Goal: Task Accomplishment & Management: Manage account settings

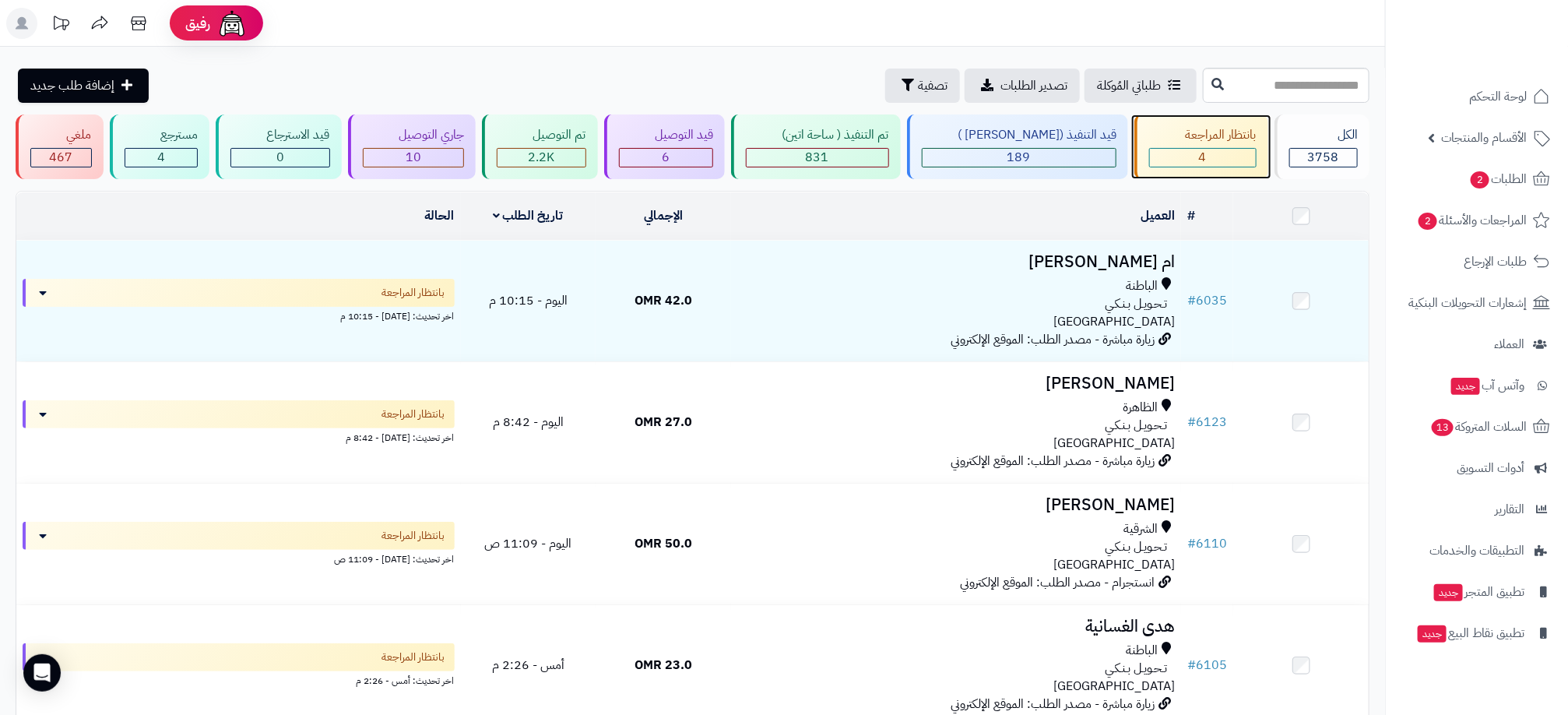
click at [1200, 157] on div "4" at bounding box center [1204, 158] width 106 height 18
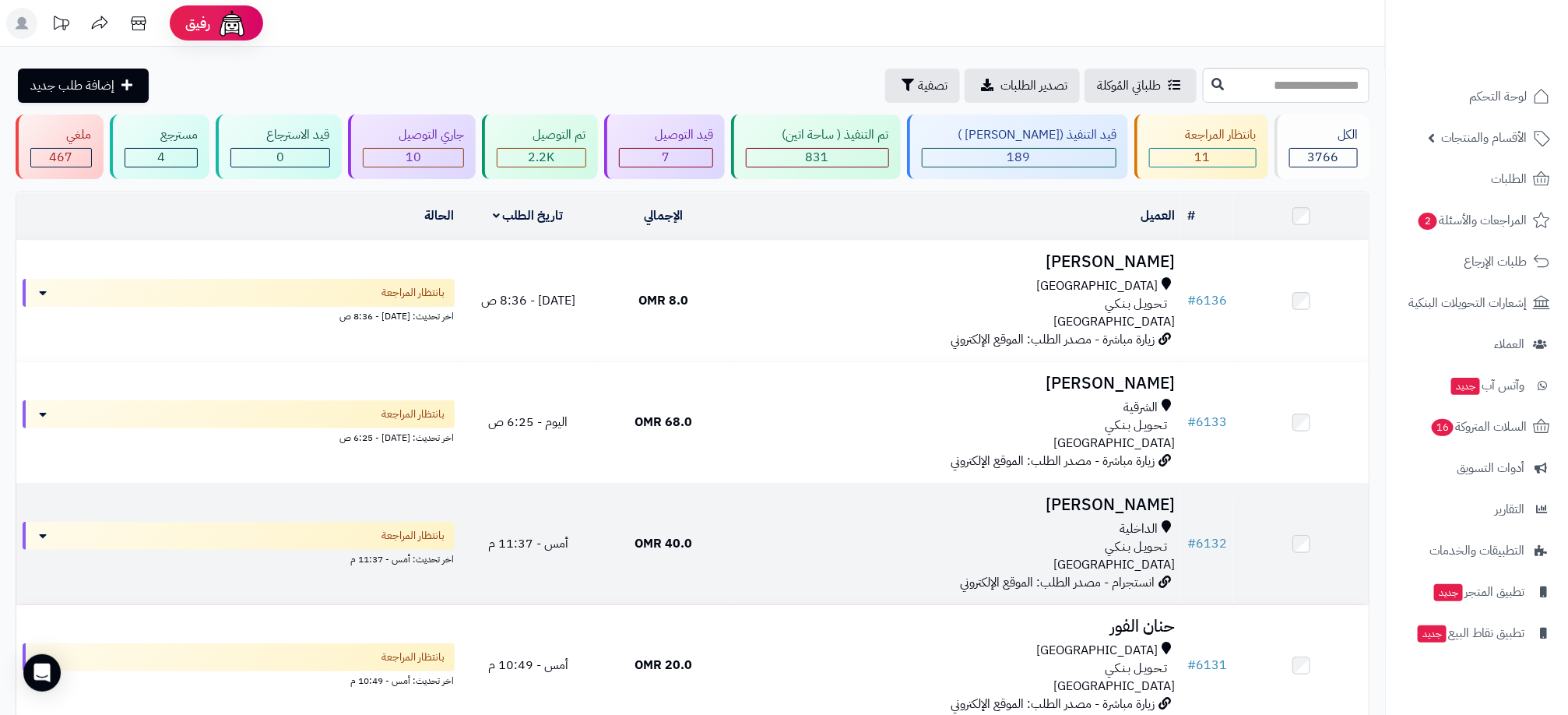
click at [797, 540] on div "تـحـويـل بـنـكـي" at bounding box center [956, 547] width 438 height 18
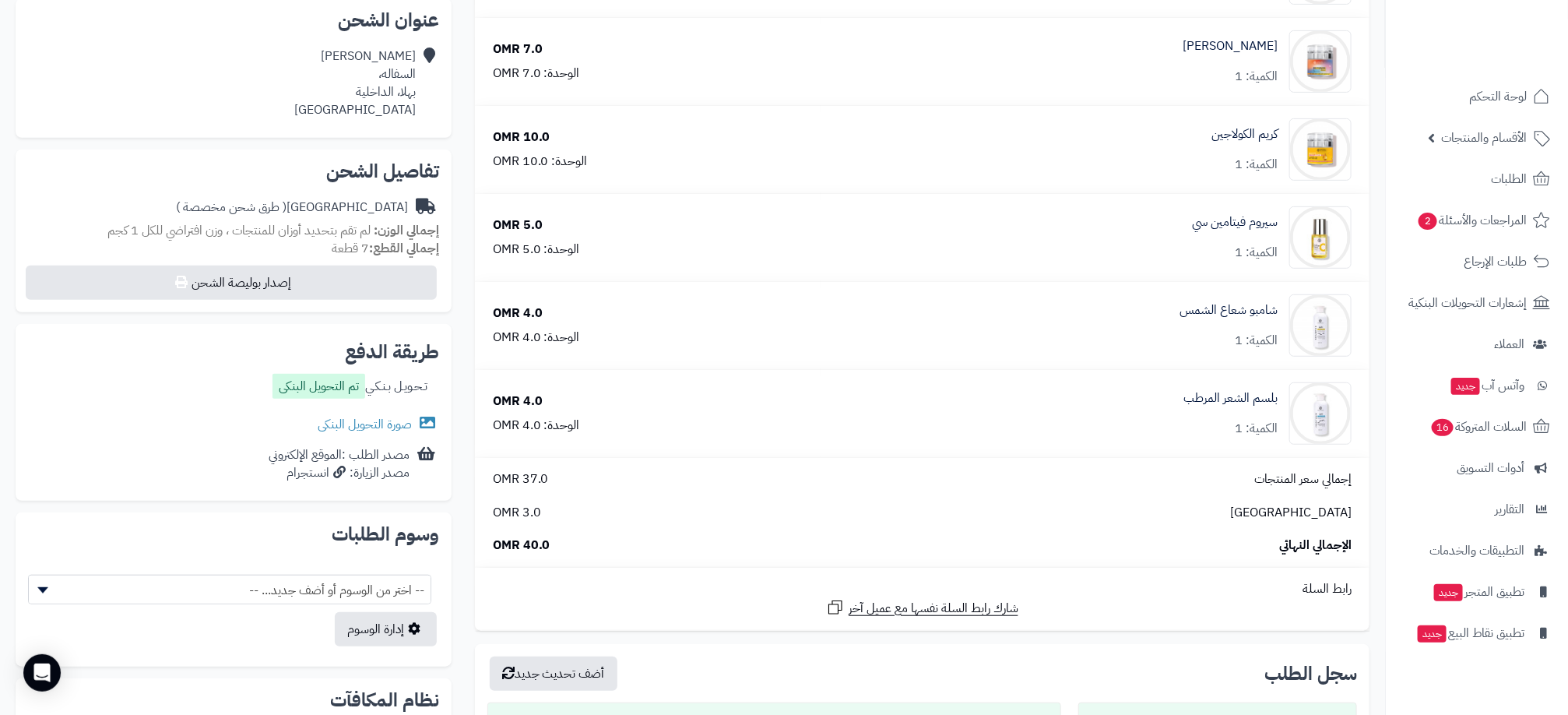
scroll to position [351, 0]
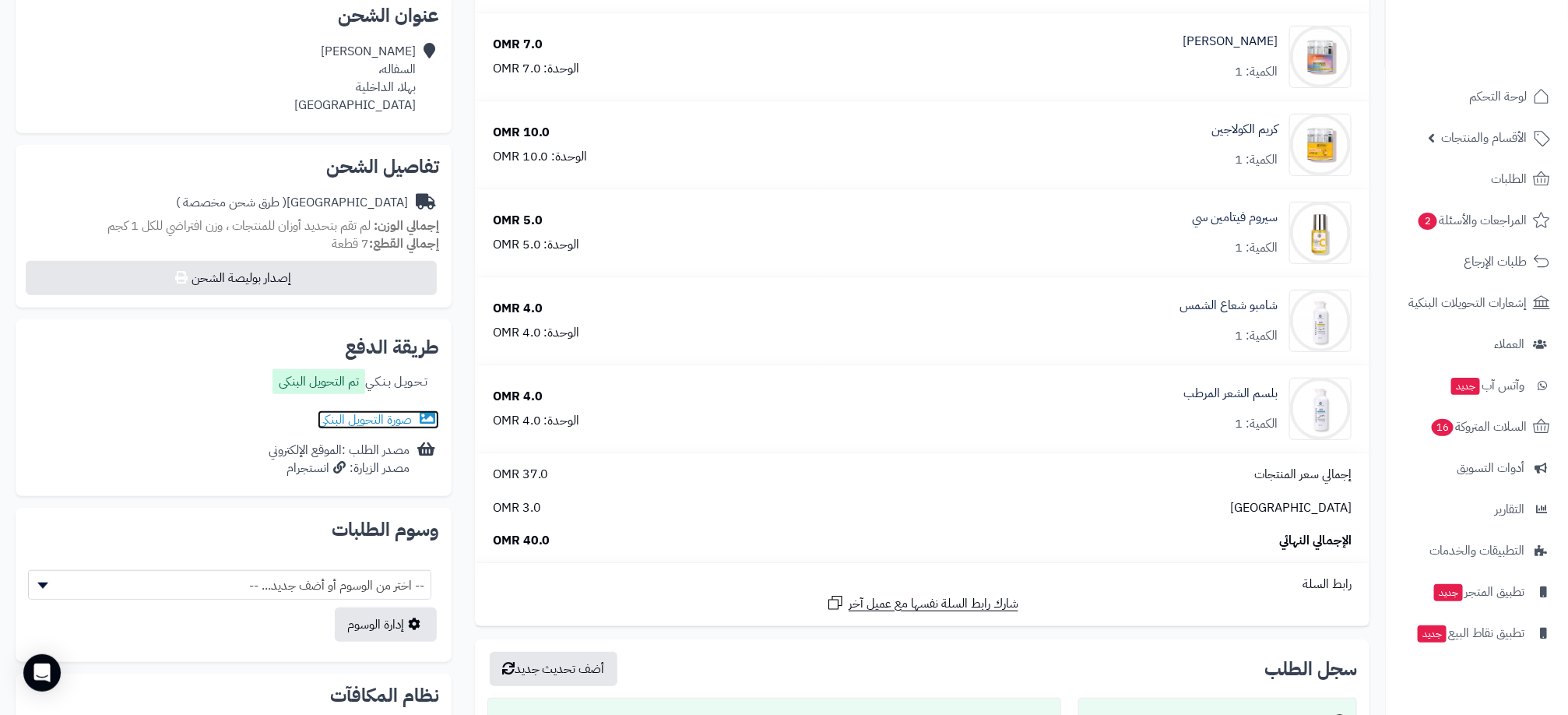
click at [397, 419] on link "صورة التحويل البنكى" at bounding box center [378, 419] width 122 height 19
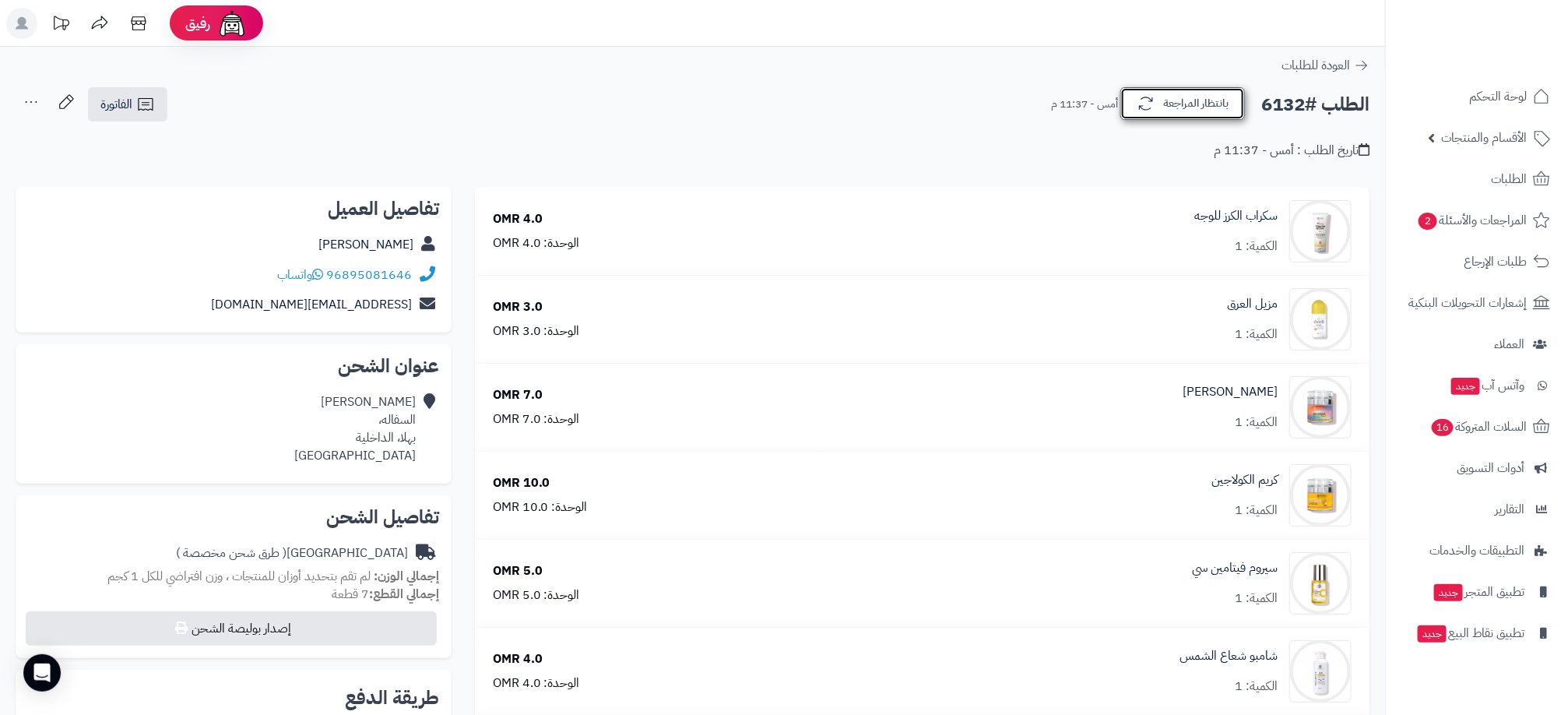
click at [1162, 101] on button "بانتظار المراجعة" at bounding box center [1182, 104] width 124 height 33
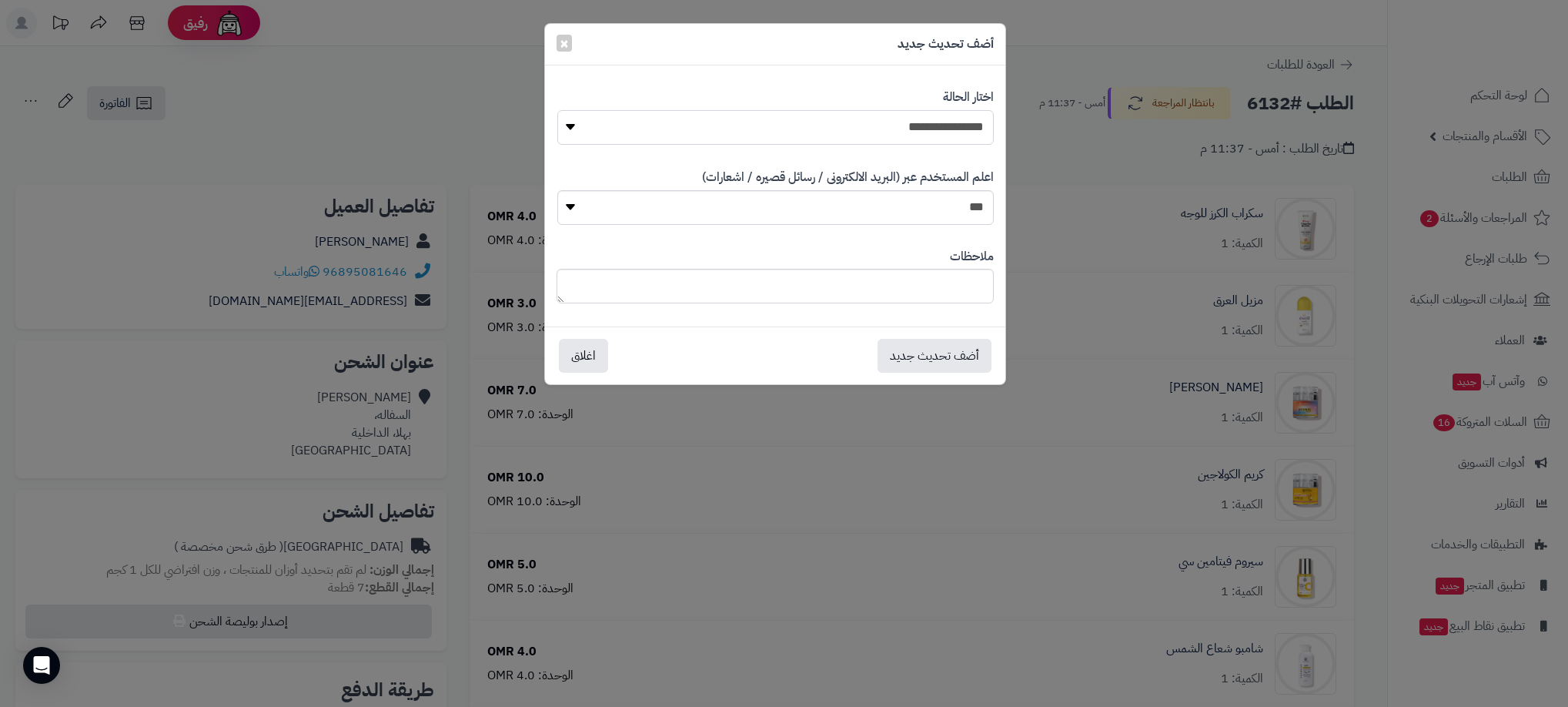
click at [952, 137] on select "**********" at bounding box center [776, 127] width 436 height 35
select select "**"
click at [557, 110] on select "**********" at bounding box center [776, 127] width 436 height 35
click at [956, 356] on button "أضف تحديث جديد" at bounding box center [934, 355] width 114 height 34
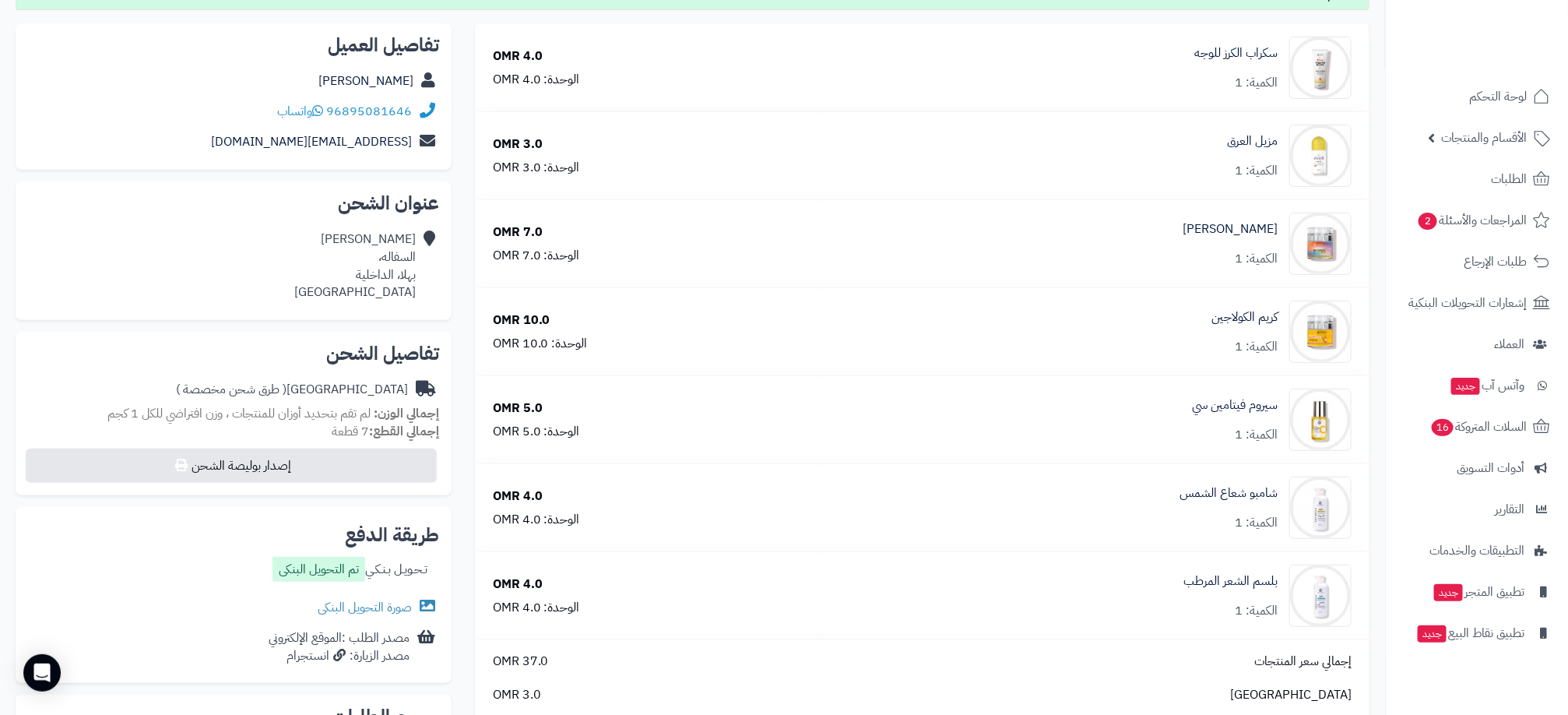
scroll to position [234, 0]
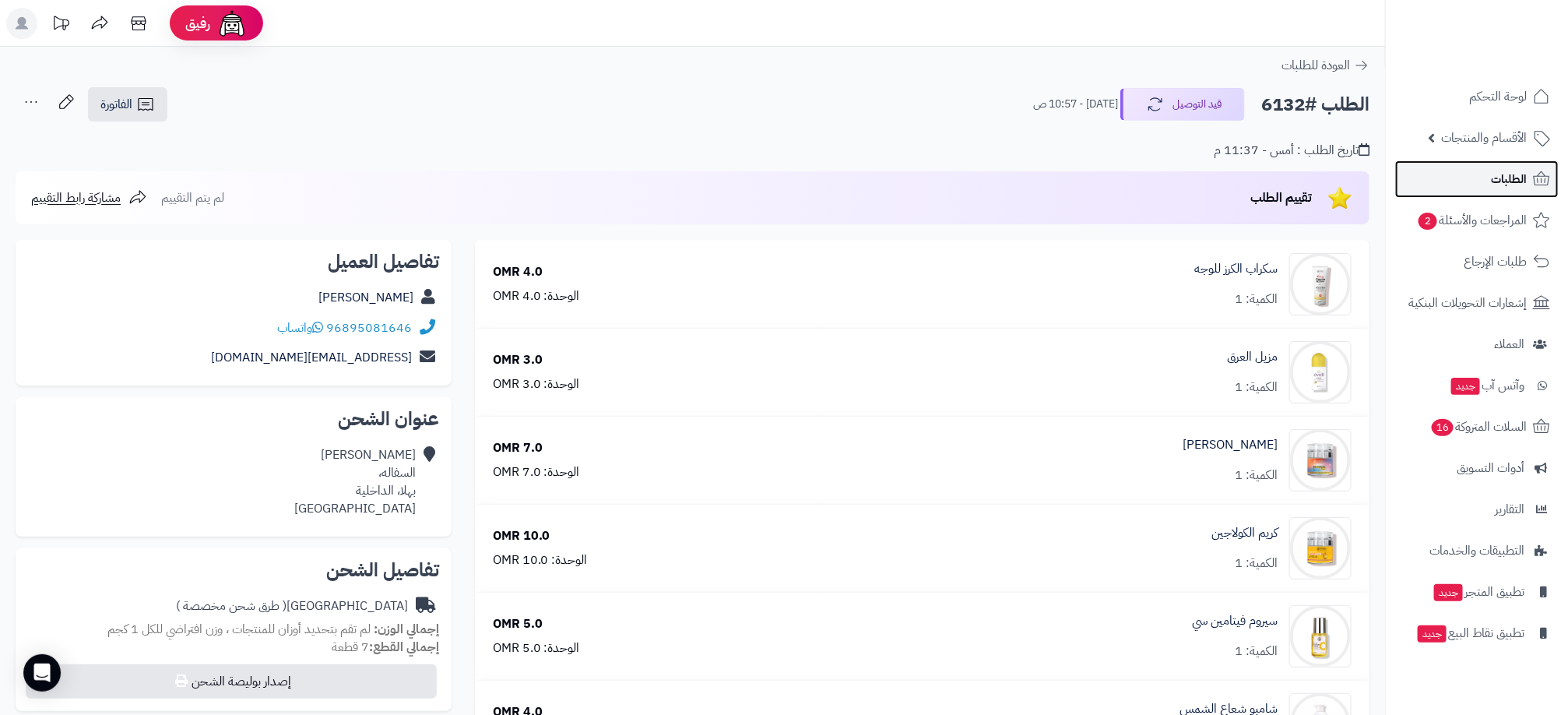
click at [1467, 177] on link "الطلبات" at bounding box center [1477, 179] width 163 height 38
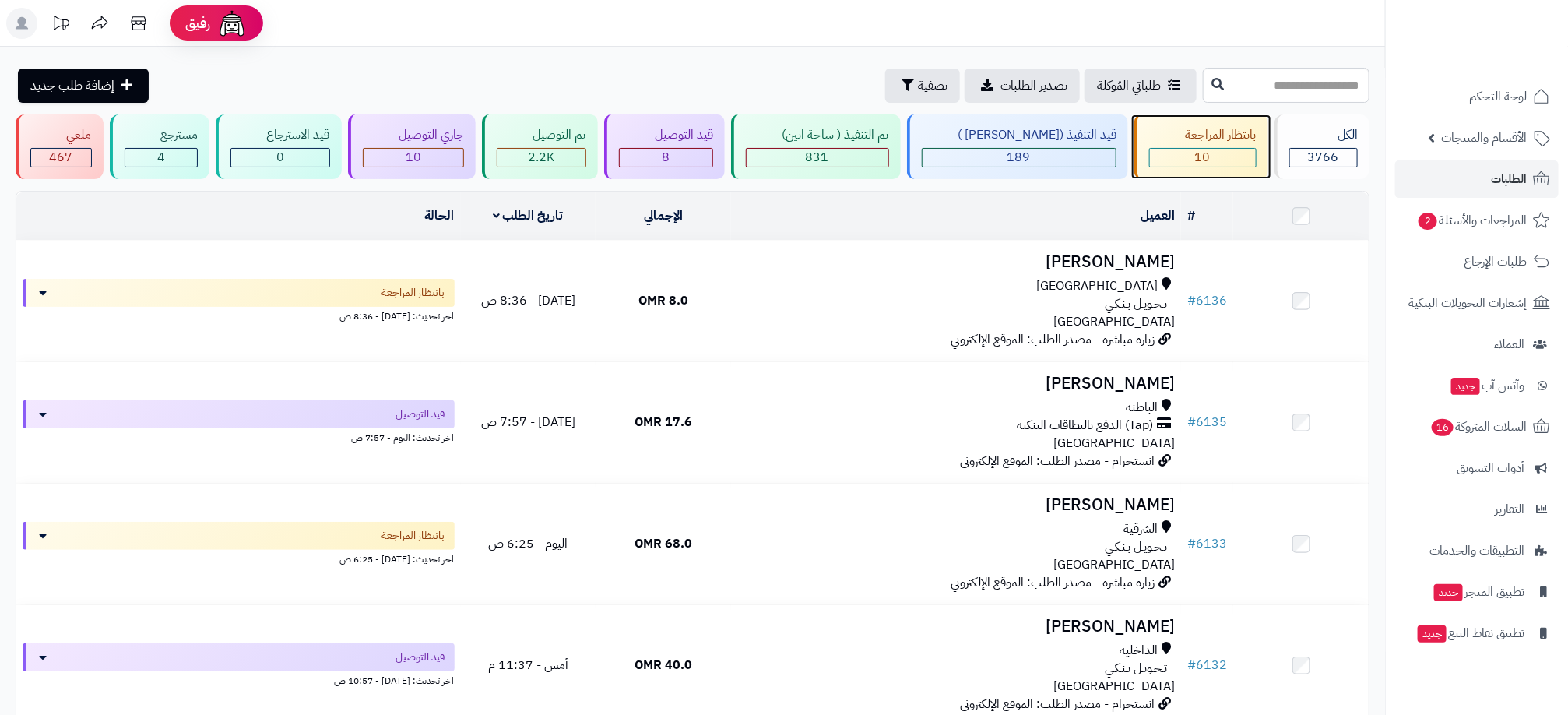
click at [1178, 159] on div "10" at bounding box center [1204, 158] width 106 height 18
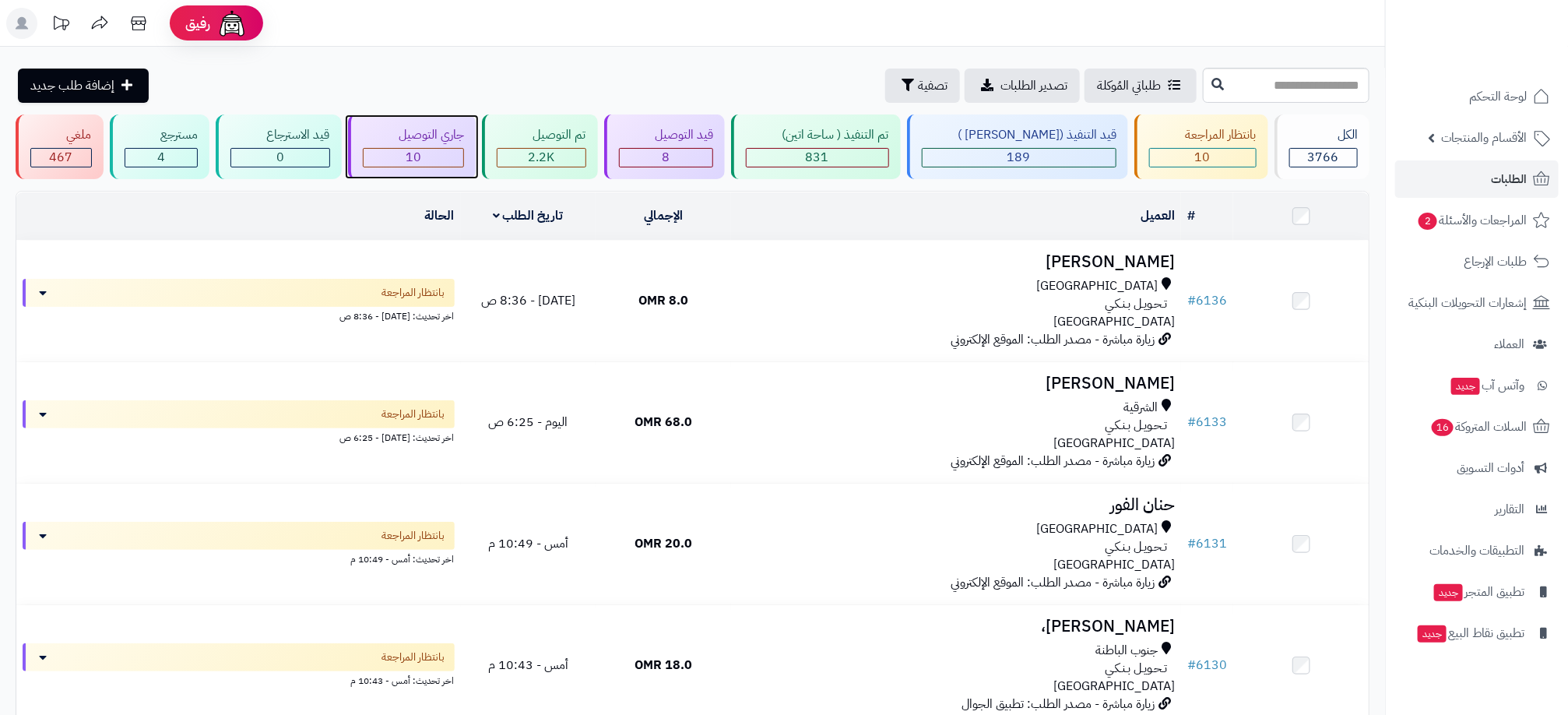
click at [460, 149] on div "10" at bounding box center [413, 158] width 101 height 18
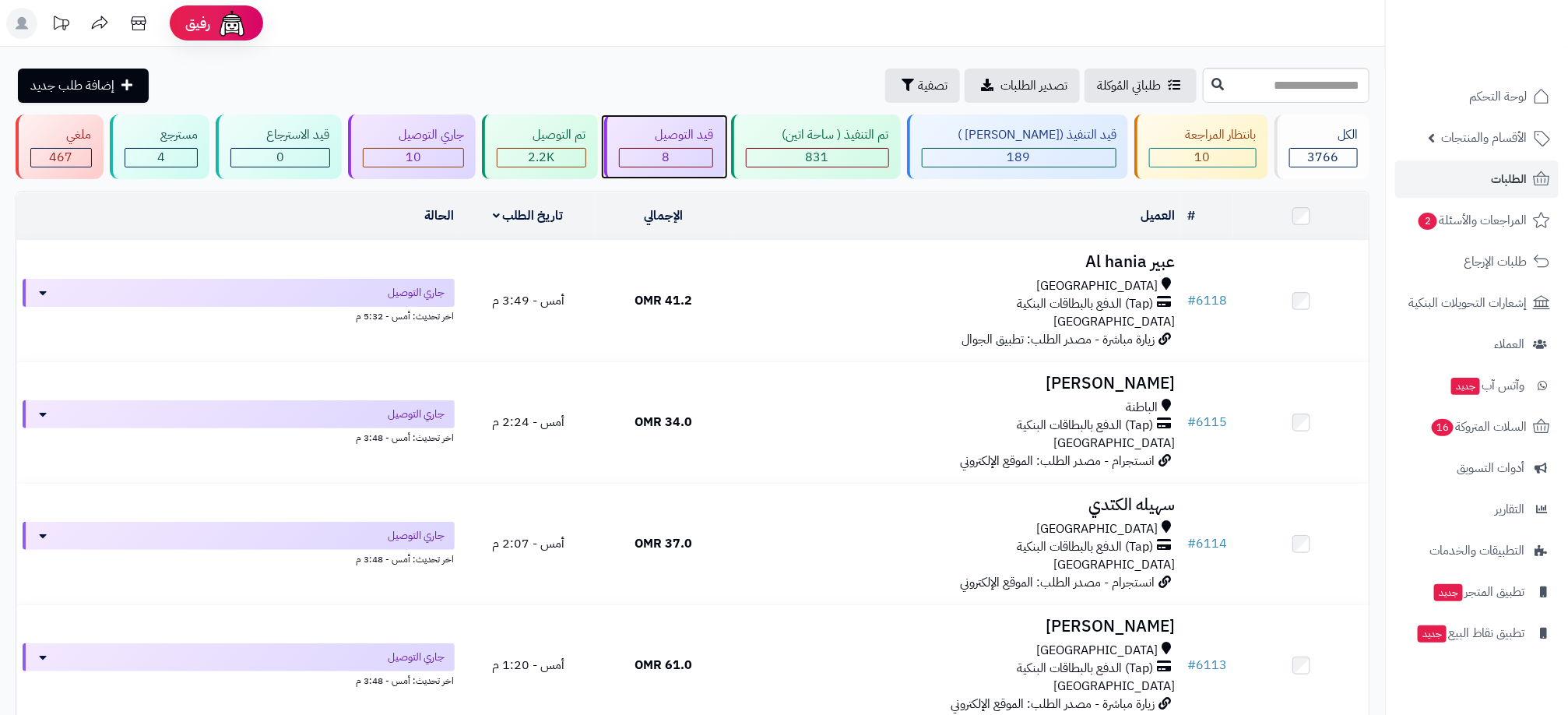
click at [685, 173] on div "قيد التوصيل 8" at bounding box center [664, 146] width 122 height 65
click at [1170, 159] on div "10" at bounding box center [1204, 158] width 106 height 18
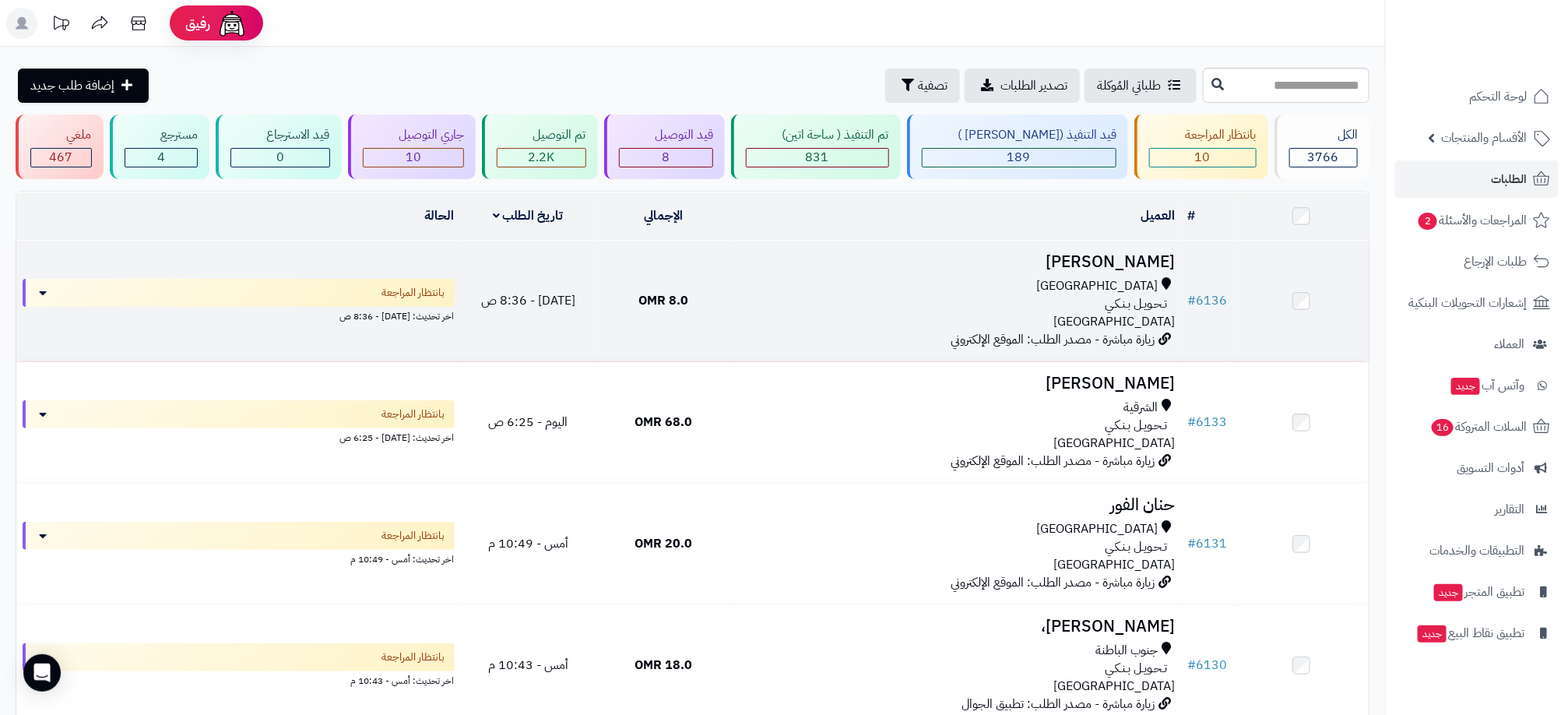
click at [985, 280] on div "[GEOGRAPHIC_DATA]" at bounding box center [956, 286] width 438 height 18
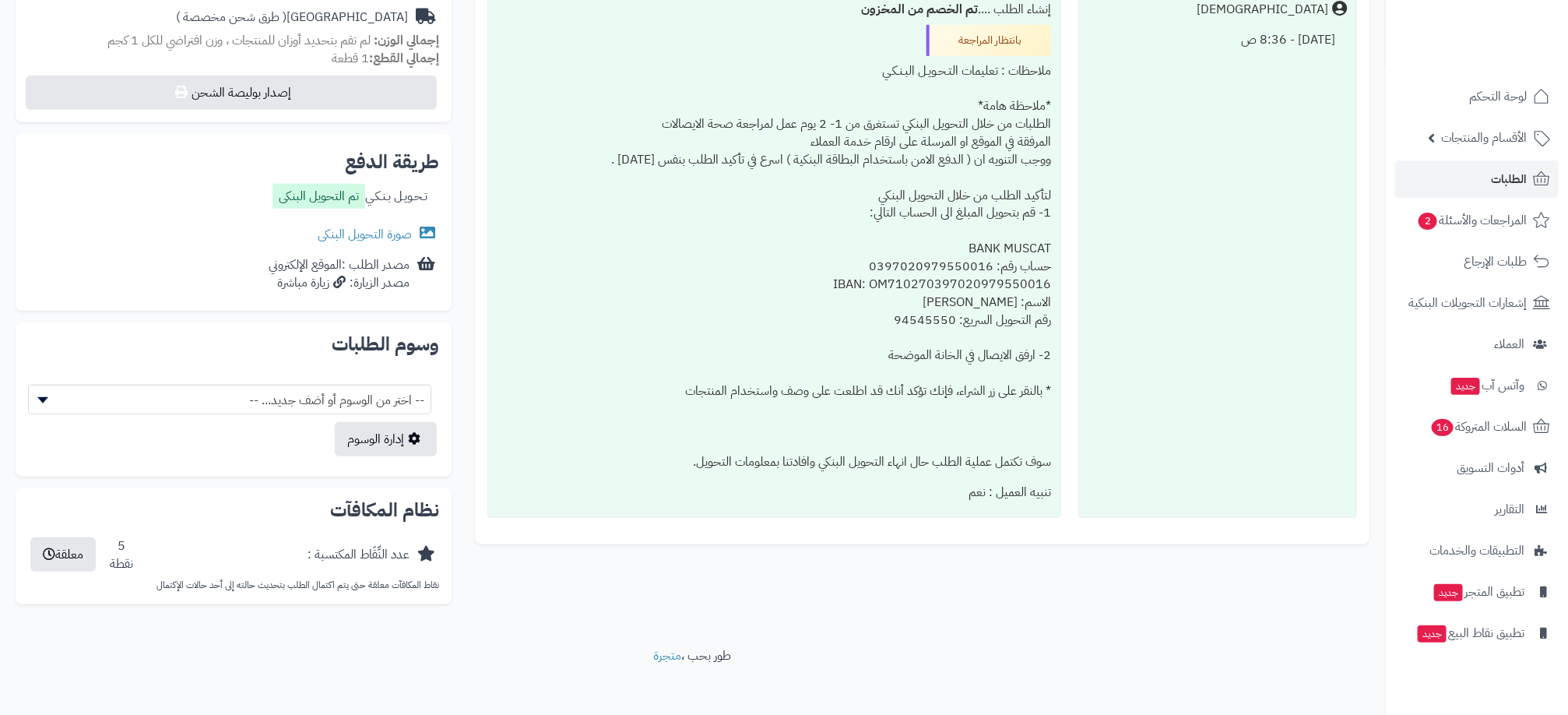
scroll to position [544, 0]
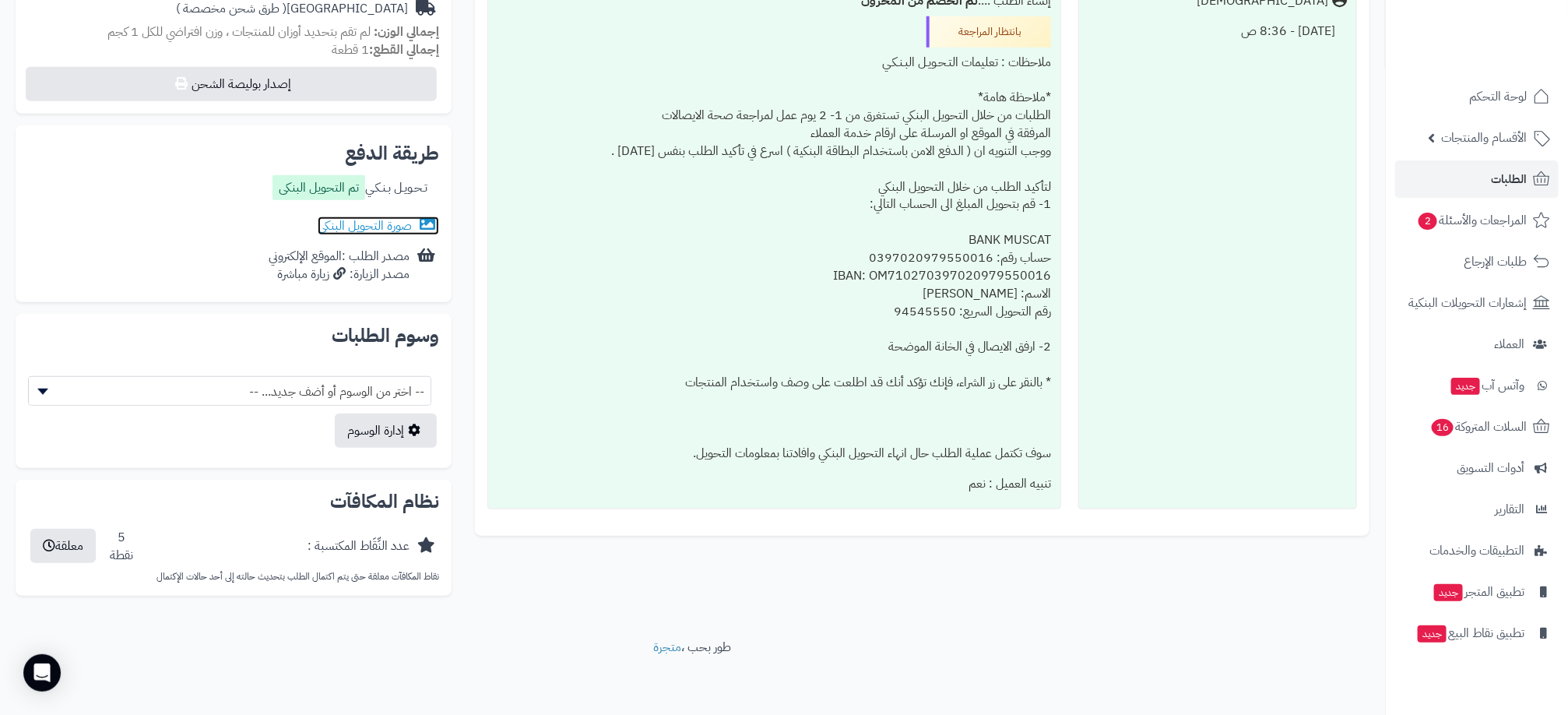
click at [400, 227] on link "صورة التحويل البنكى" at bounding box center [378, 226] width 122 height 19
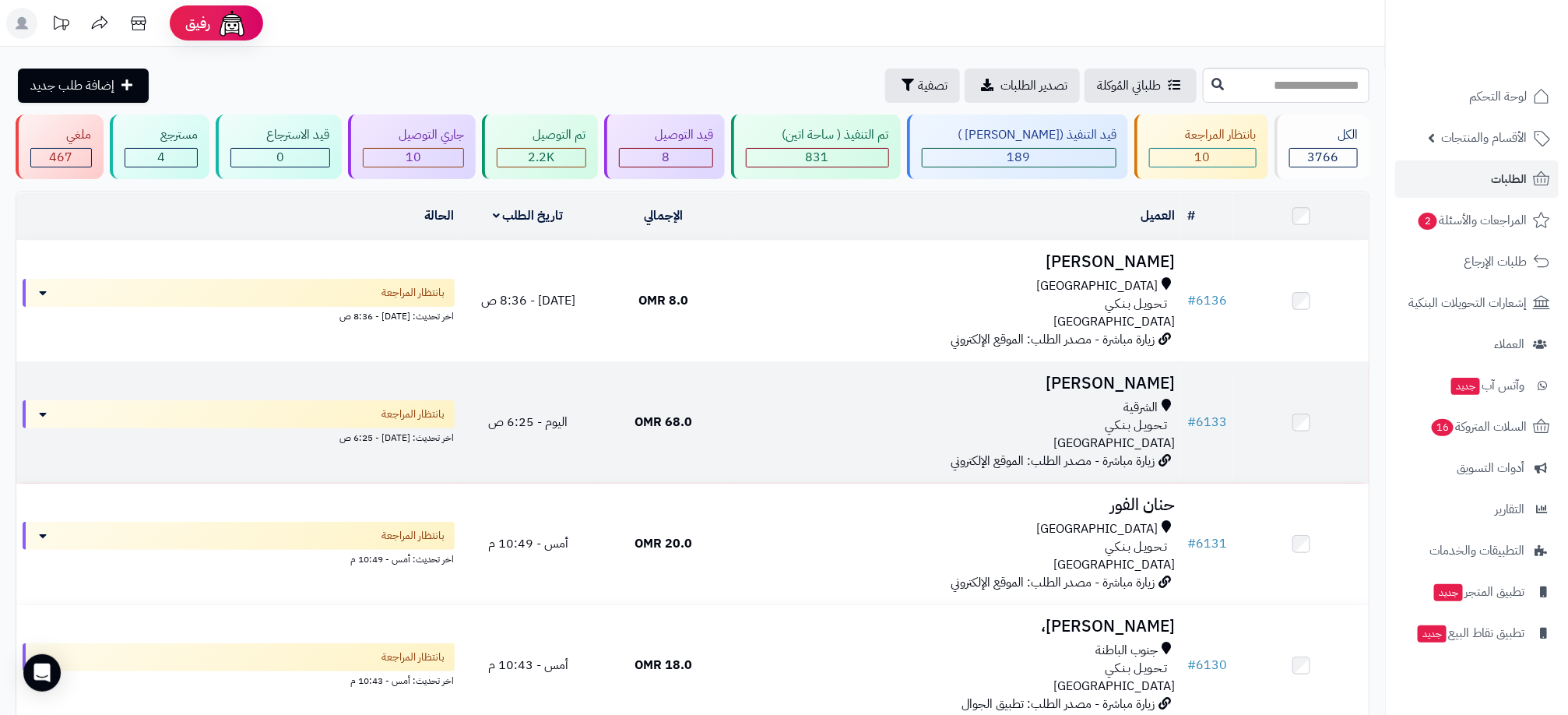
click at [955, 393] on td "فخرية الراشدي الشرقية تـحـويـل بـنـكـي عمان زيارة مباشرة - مصدر الطلب: الموقع ا…" at bounding box center [956, 422] width 450 height 121
click at [882, 425] on div "تـحـويـل بـنـكـي" at bounding box center [956, 426] width 438 height 18
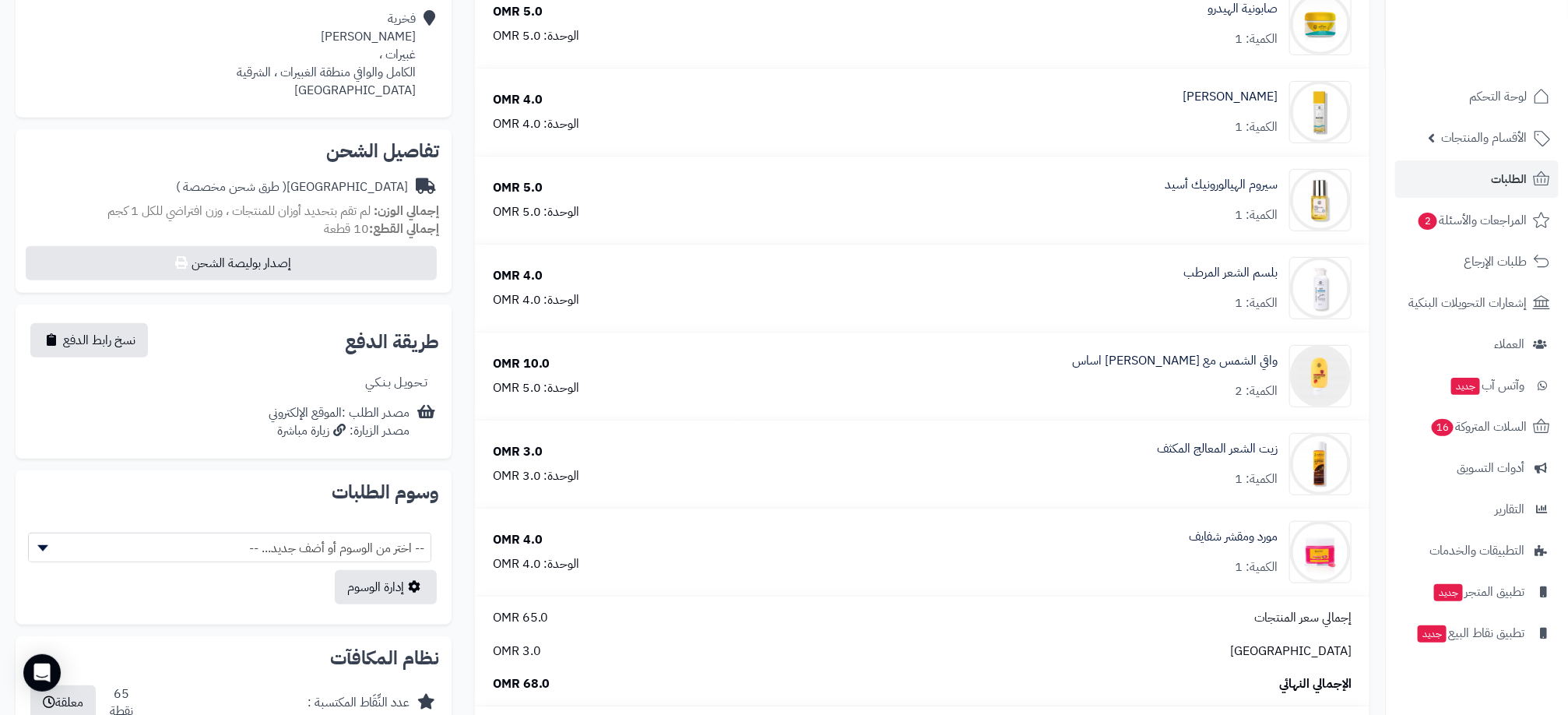
scroll to position [467, 0]
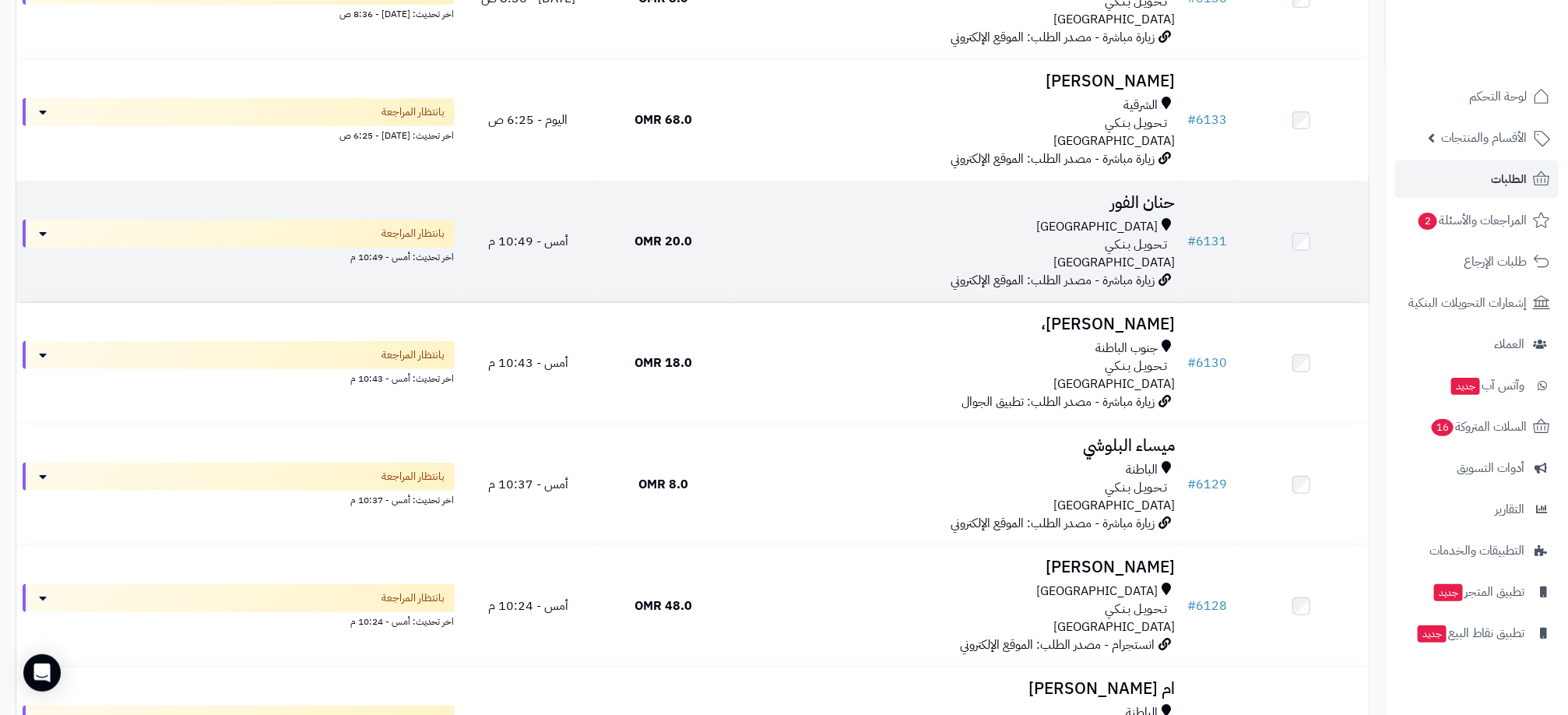
scroll to position [351, 0]
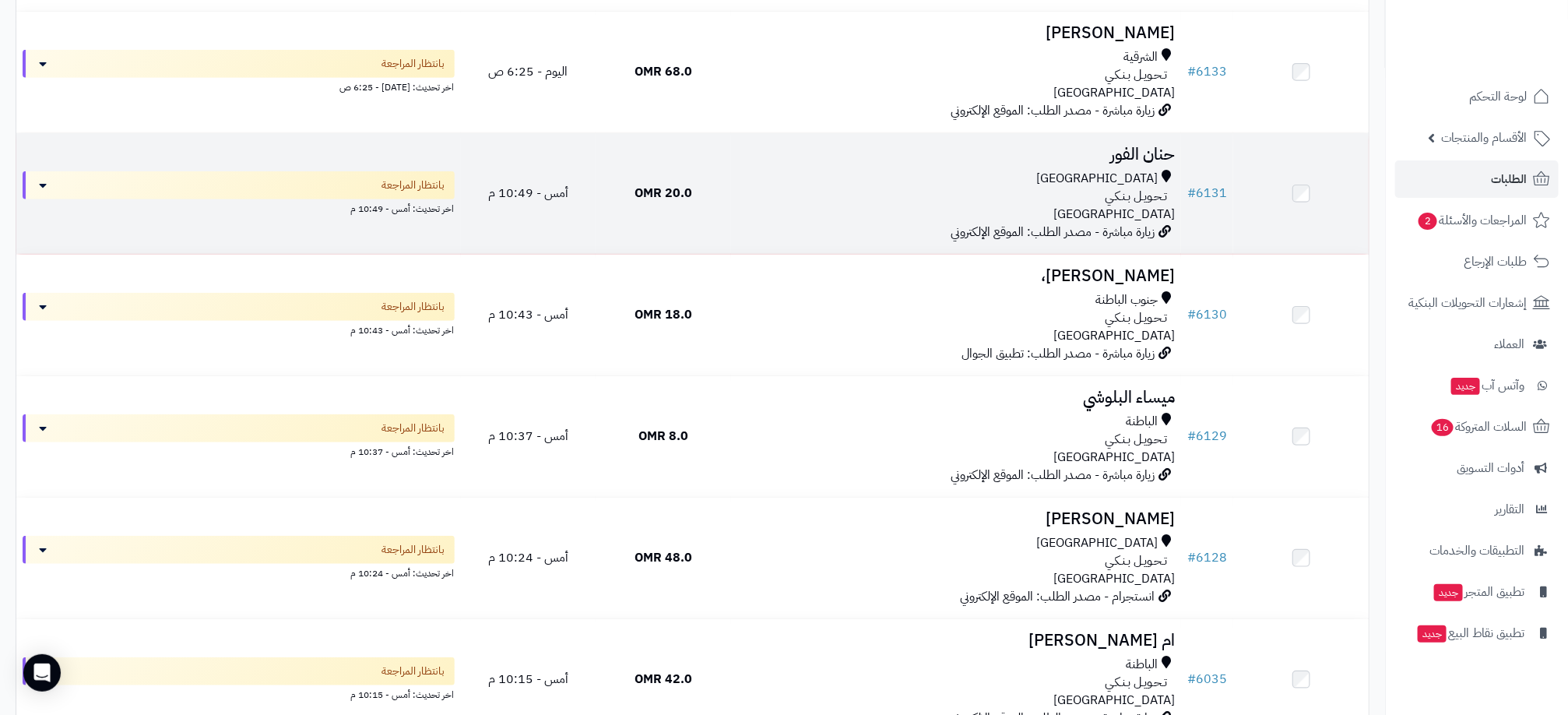
click at [779, 217] on div "مسقط تـحـويـل بـنـكـي عمان" at bounding box center [956, 197] width 438 height 54
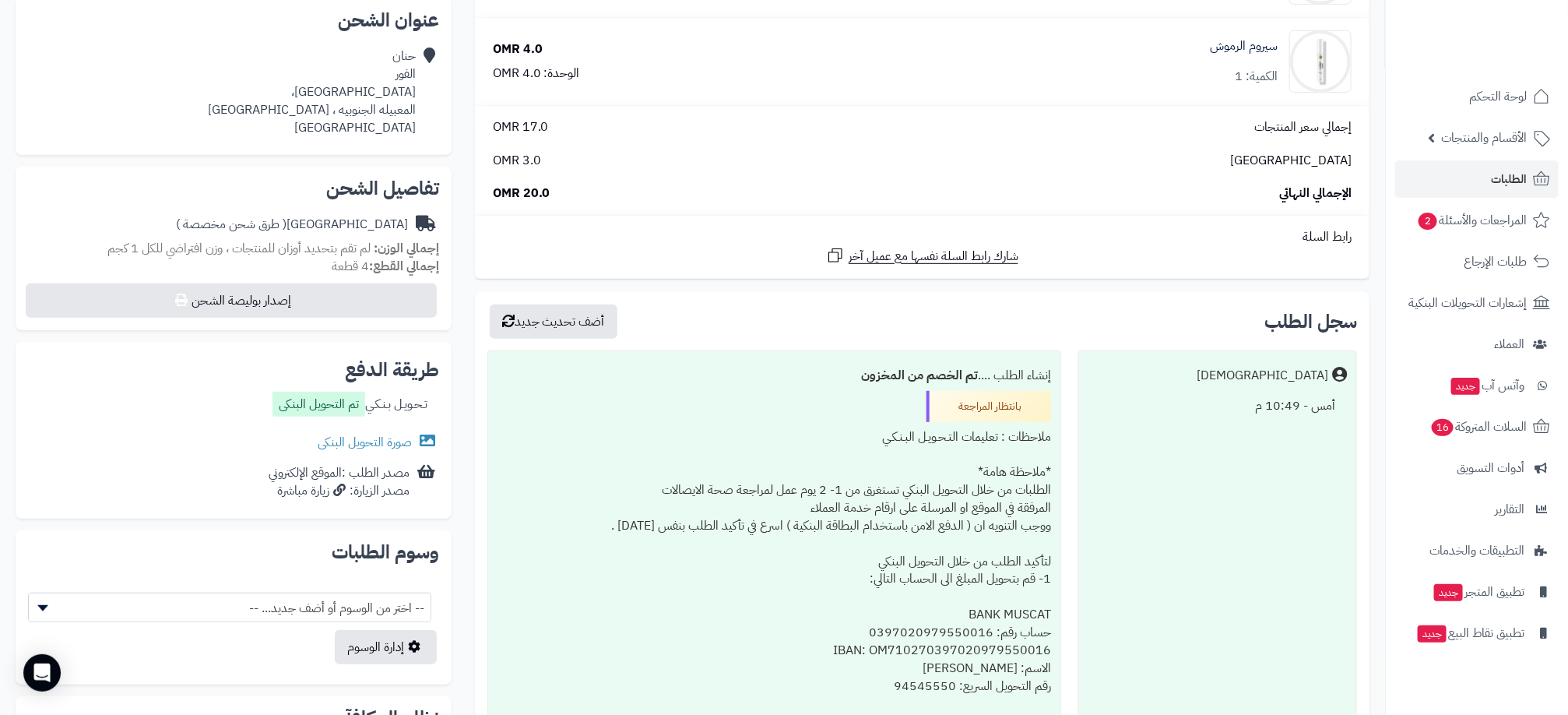
scroll to position [351, 0]
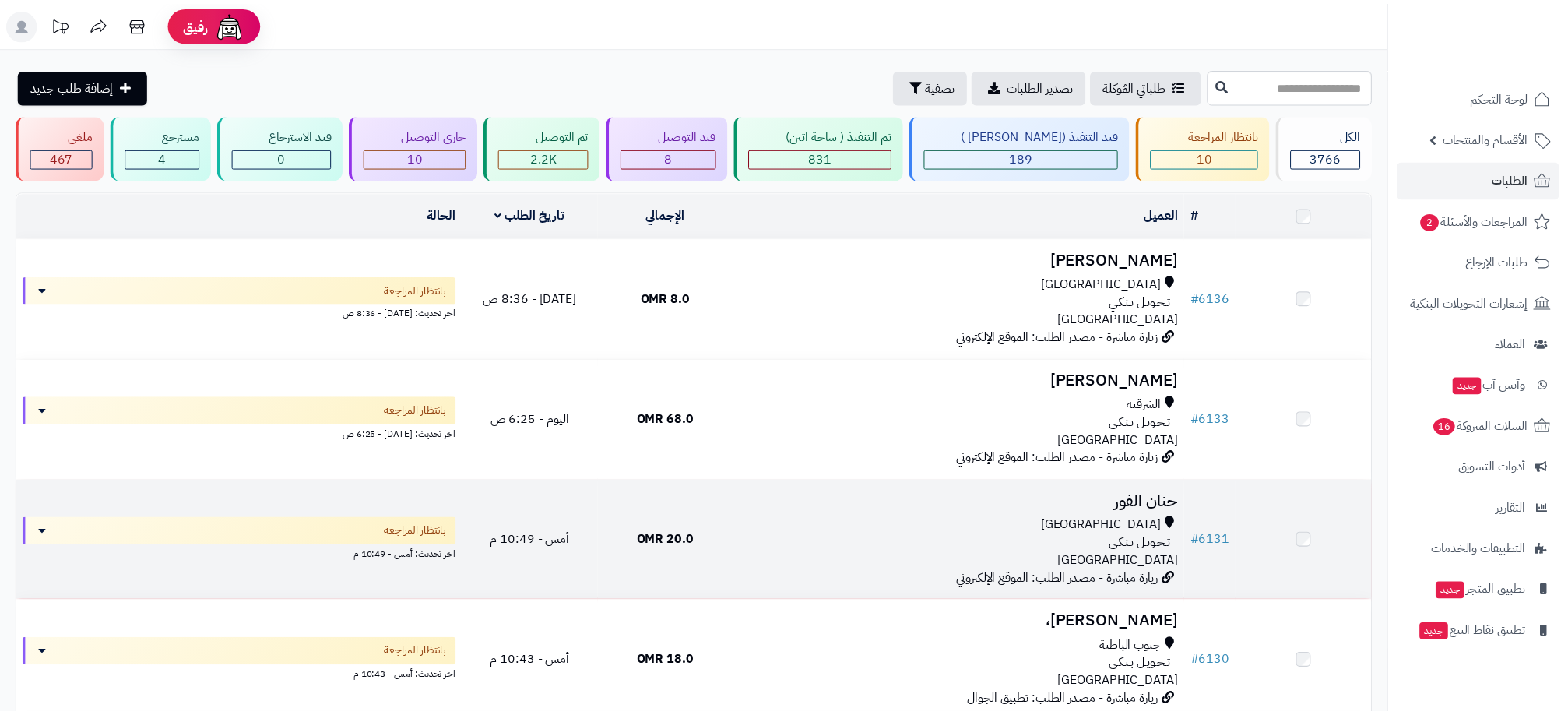
scroll to position [351, 0]
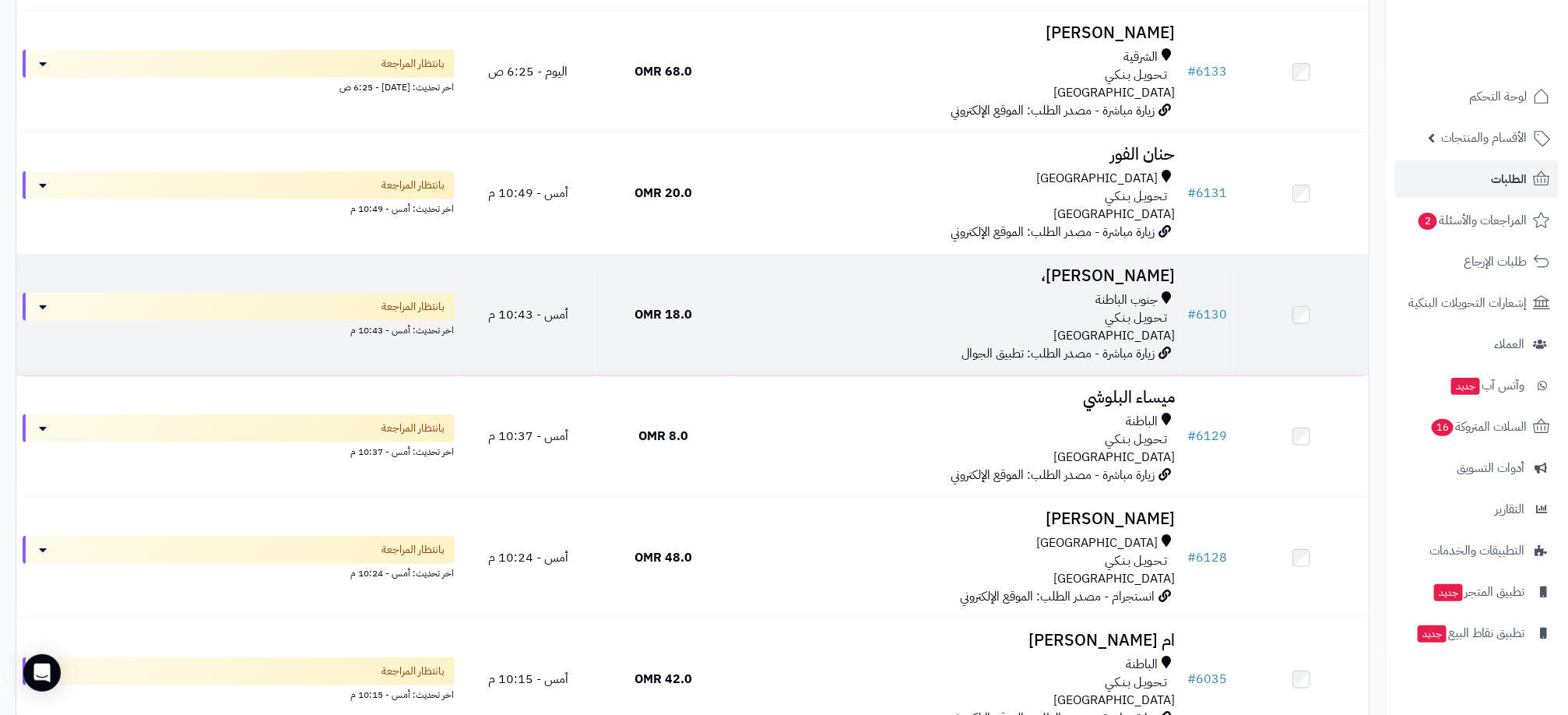
click at [795, 311] on div "تـحـويـل بـنـكـي" at bounding box center [956, 318] width 438 height 18
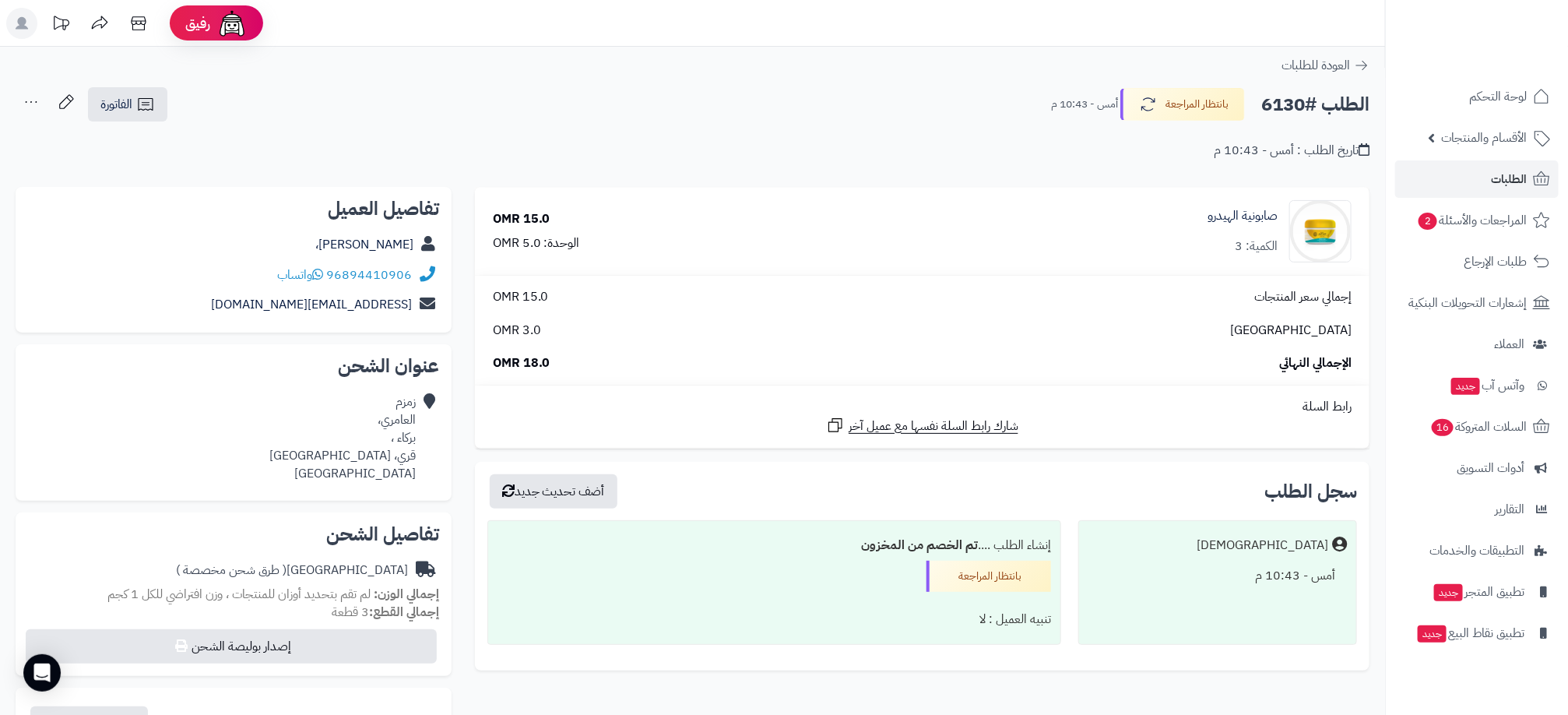
scroll to position [467, 0]
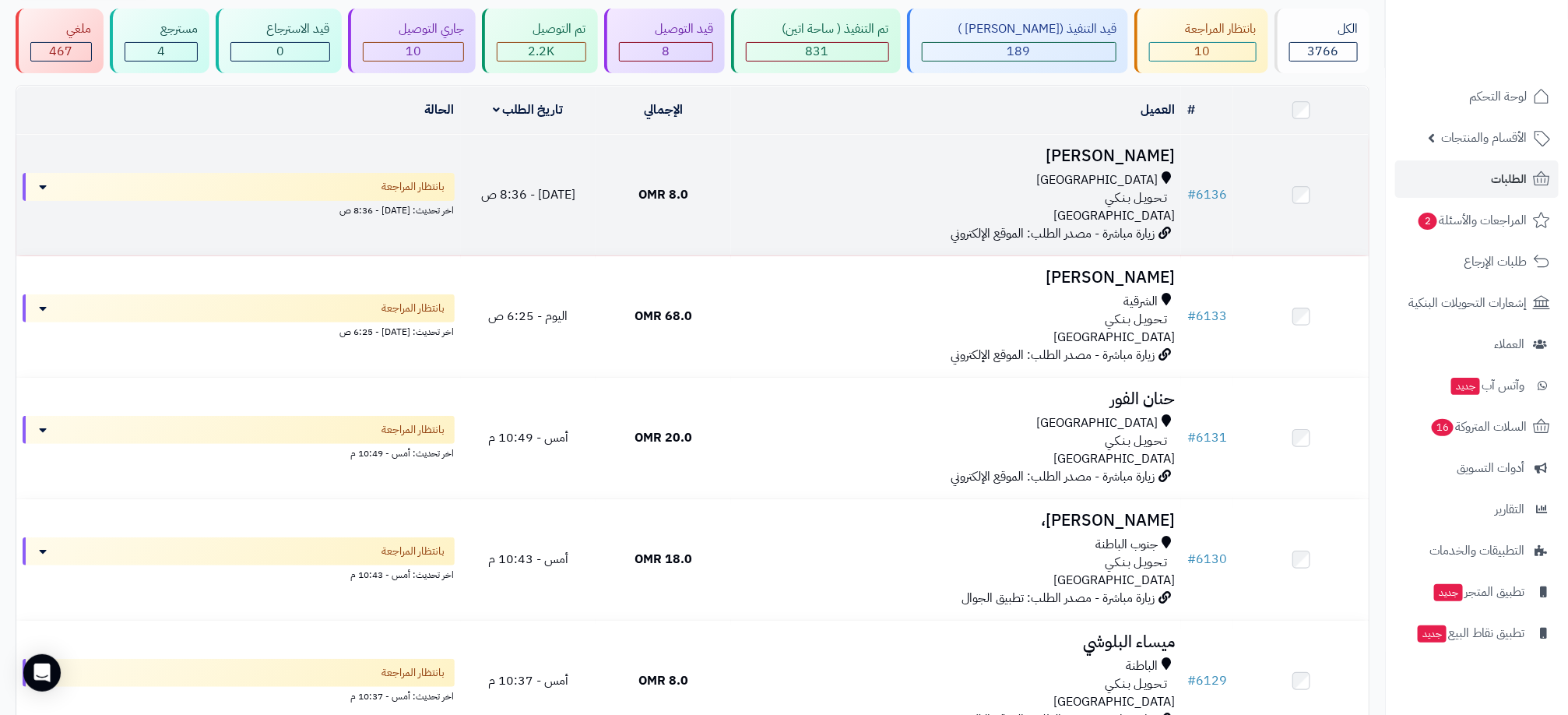
scroll to position [584, 0]
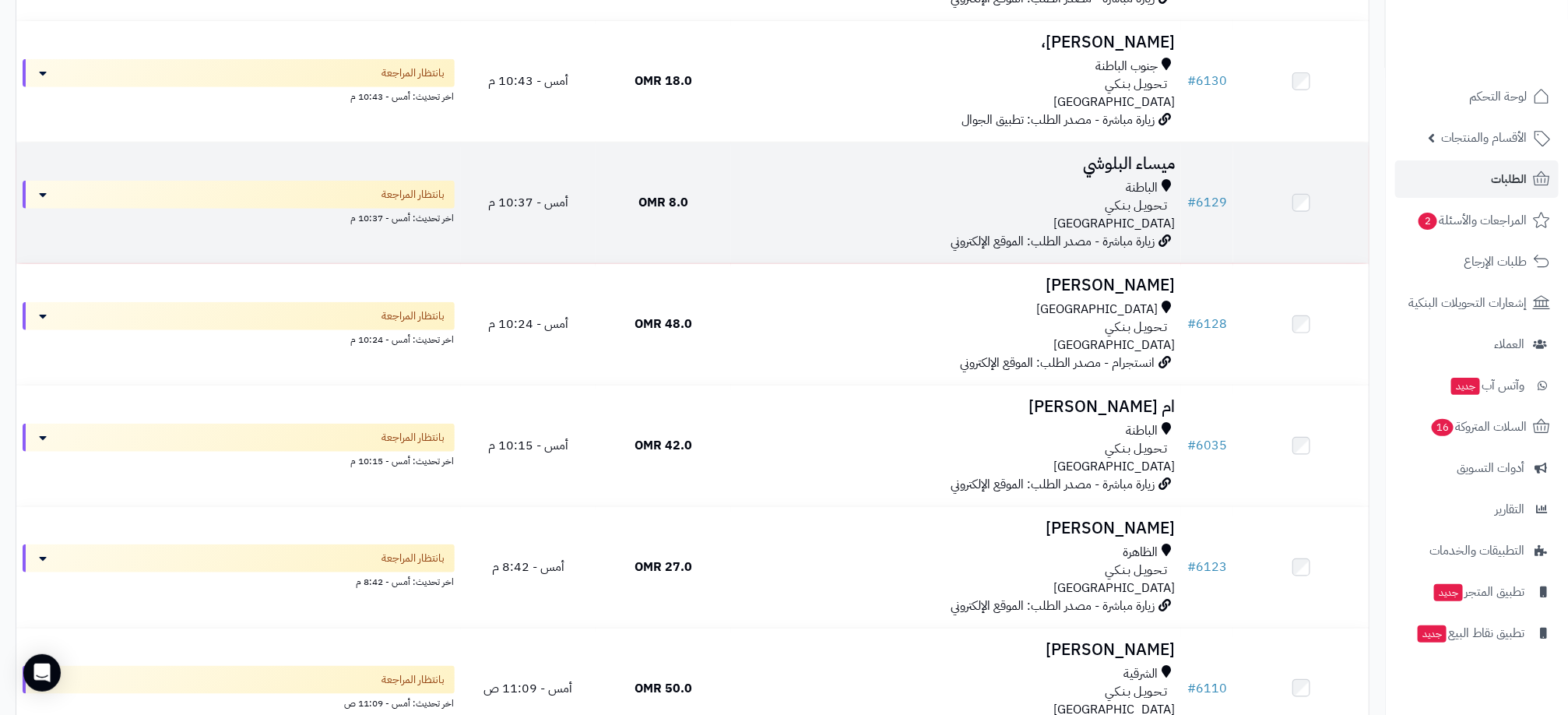
click at [857, 235] on td "ميساء البلوشي الباطنة تـحـويـل بـنـكـي عمان زيارة مباشرة - مصدر الطلب: الموقع ا…" at bounding box center [956, 203] width 450 height 121
click at [771, 220] on div "الباطنة تـحـويـل بـنـكـي عمان" at bounding box center [956, 206] width 438 height 54
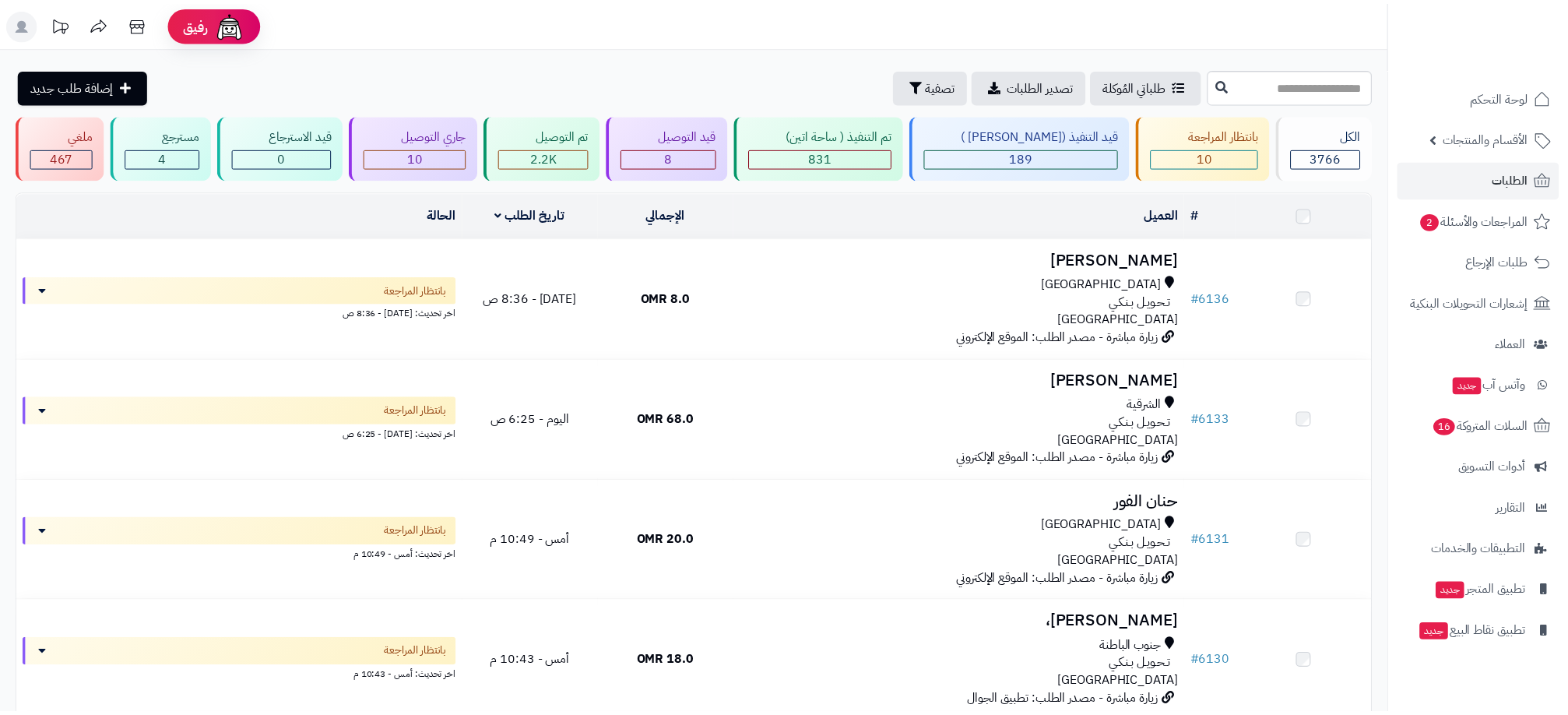
scroll to position [584, 0]
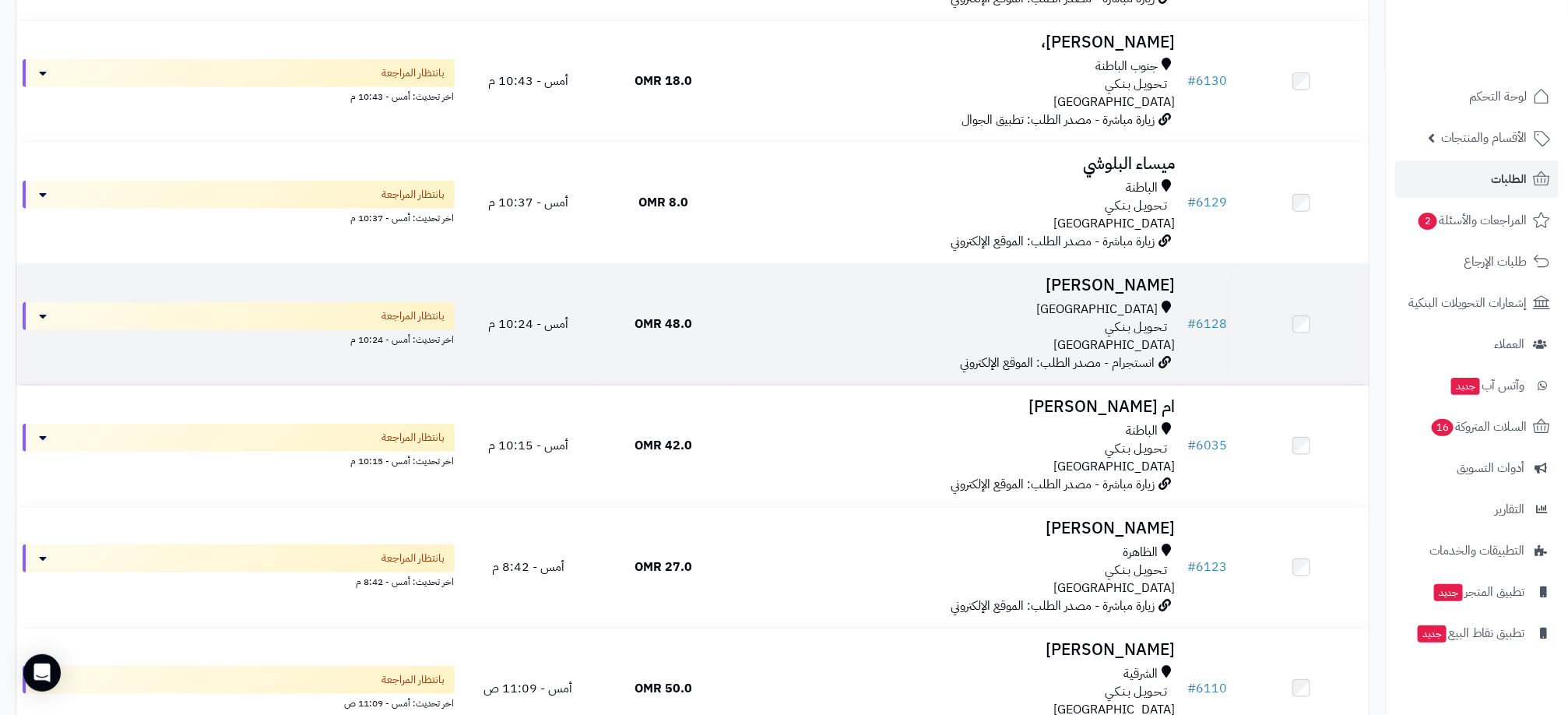
click at [792, 335] on div "تـحـويـل بـنـكـي" at bounding box center [956, 328] width 438 height 18
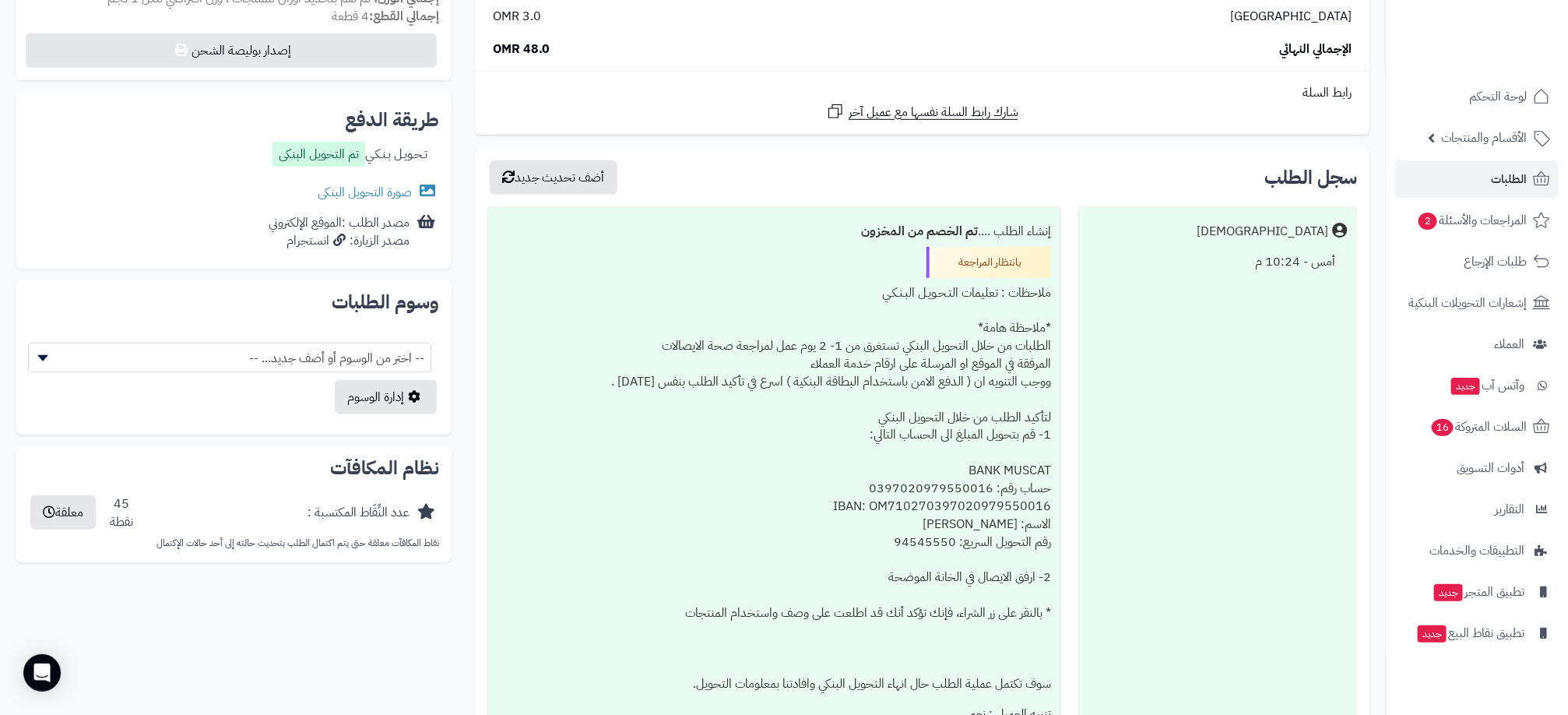
scroll to position [584, 0]
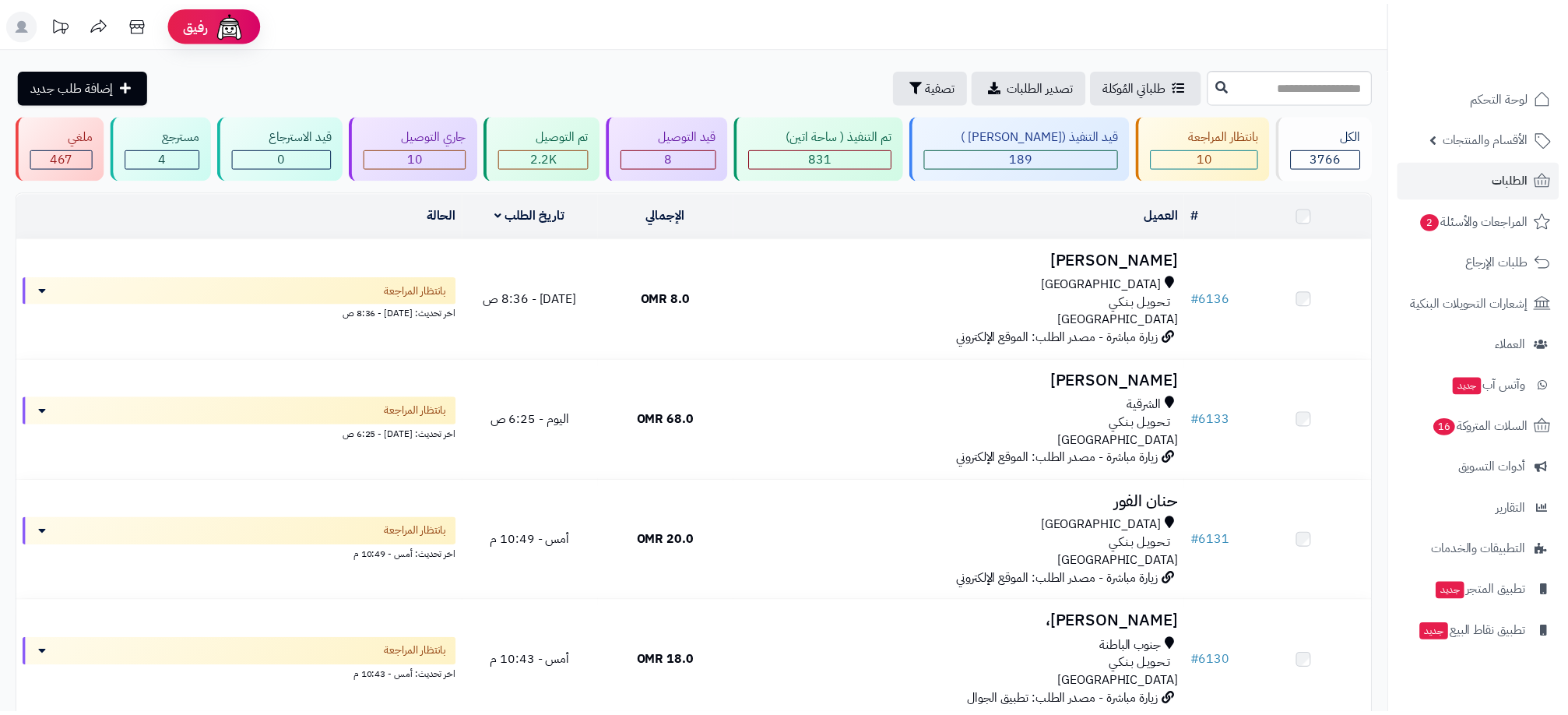
scroll to position [584, 0]
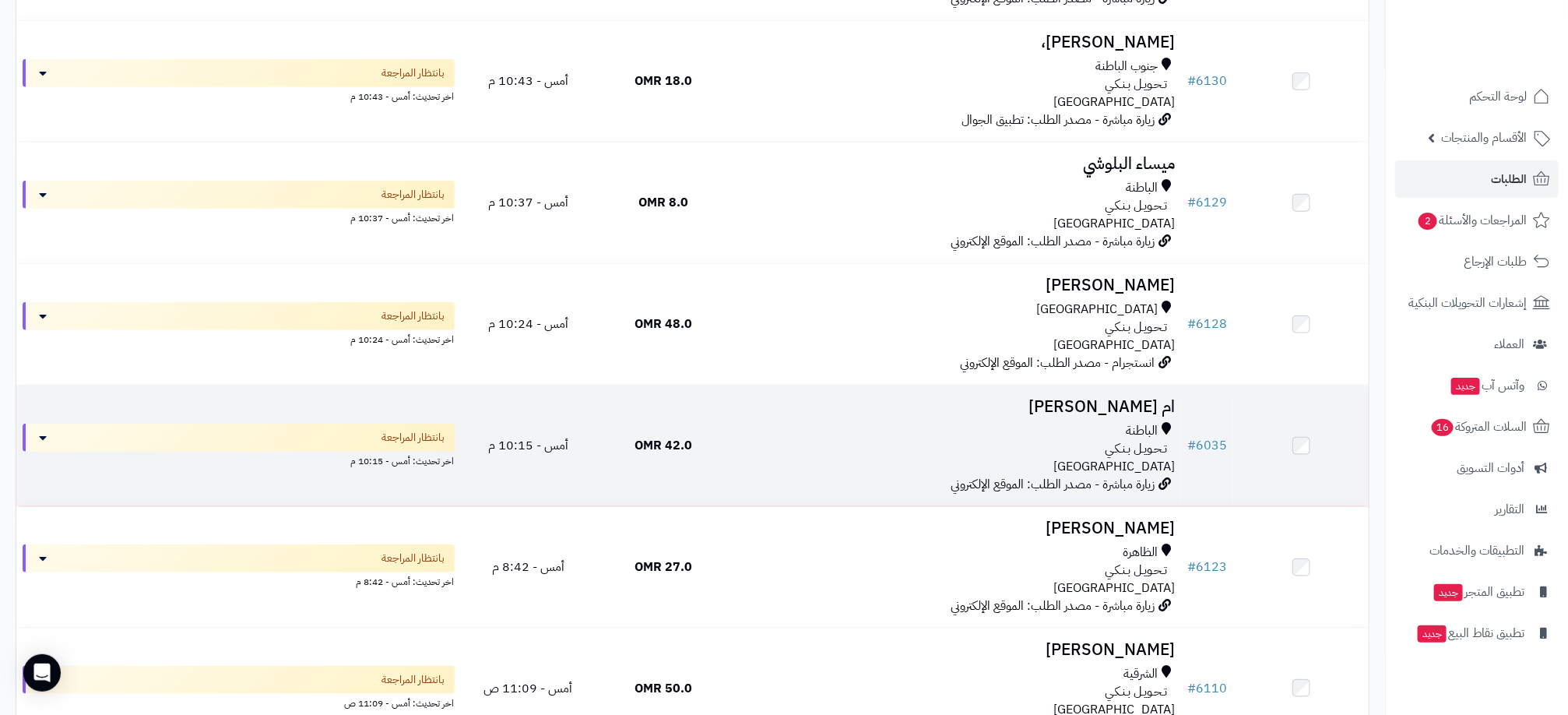
click at [724, 446] on td "42.0 OMR" at bounding box center [663, 446] width 136 height 121
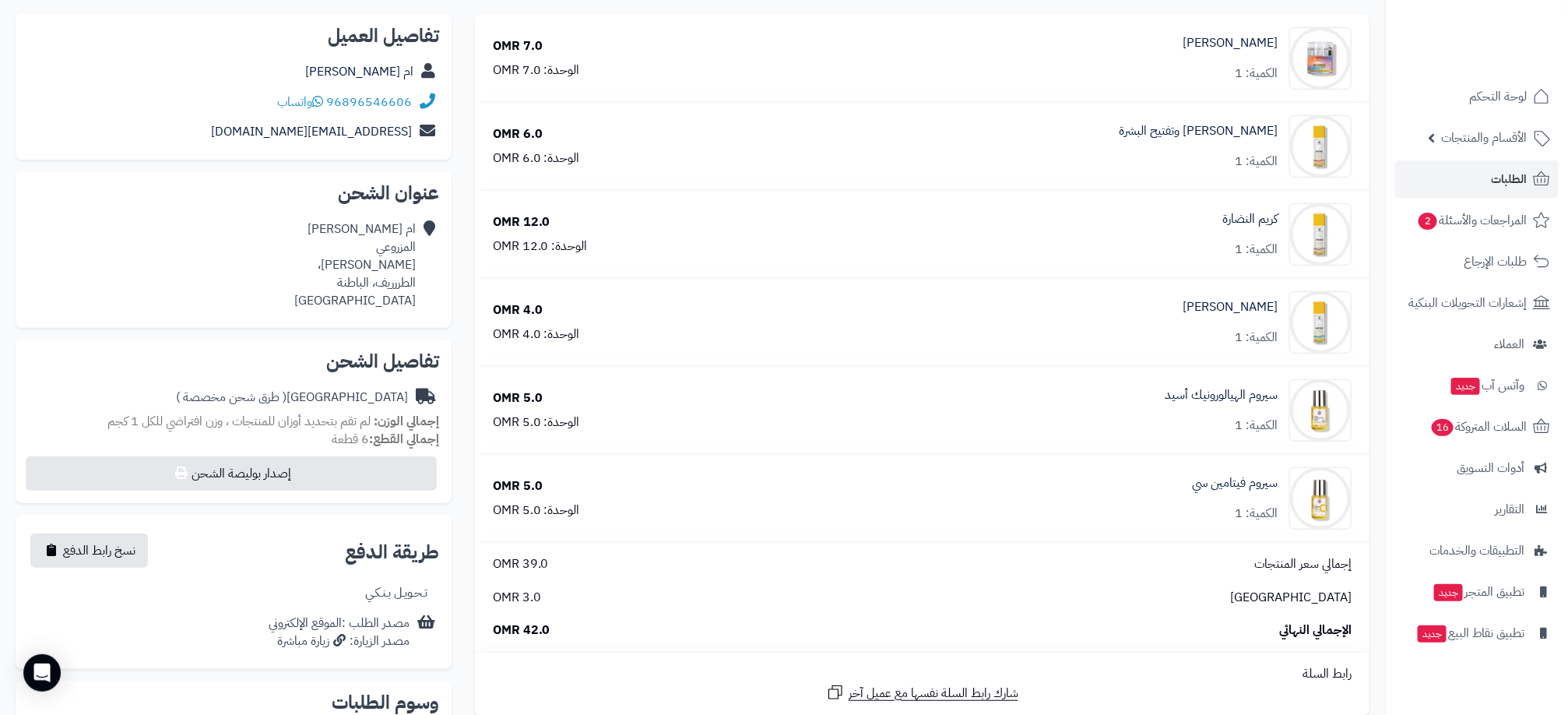
scroll to position [351, 0]
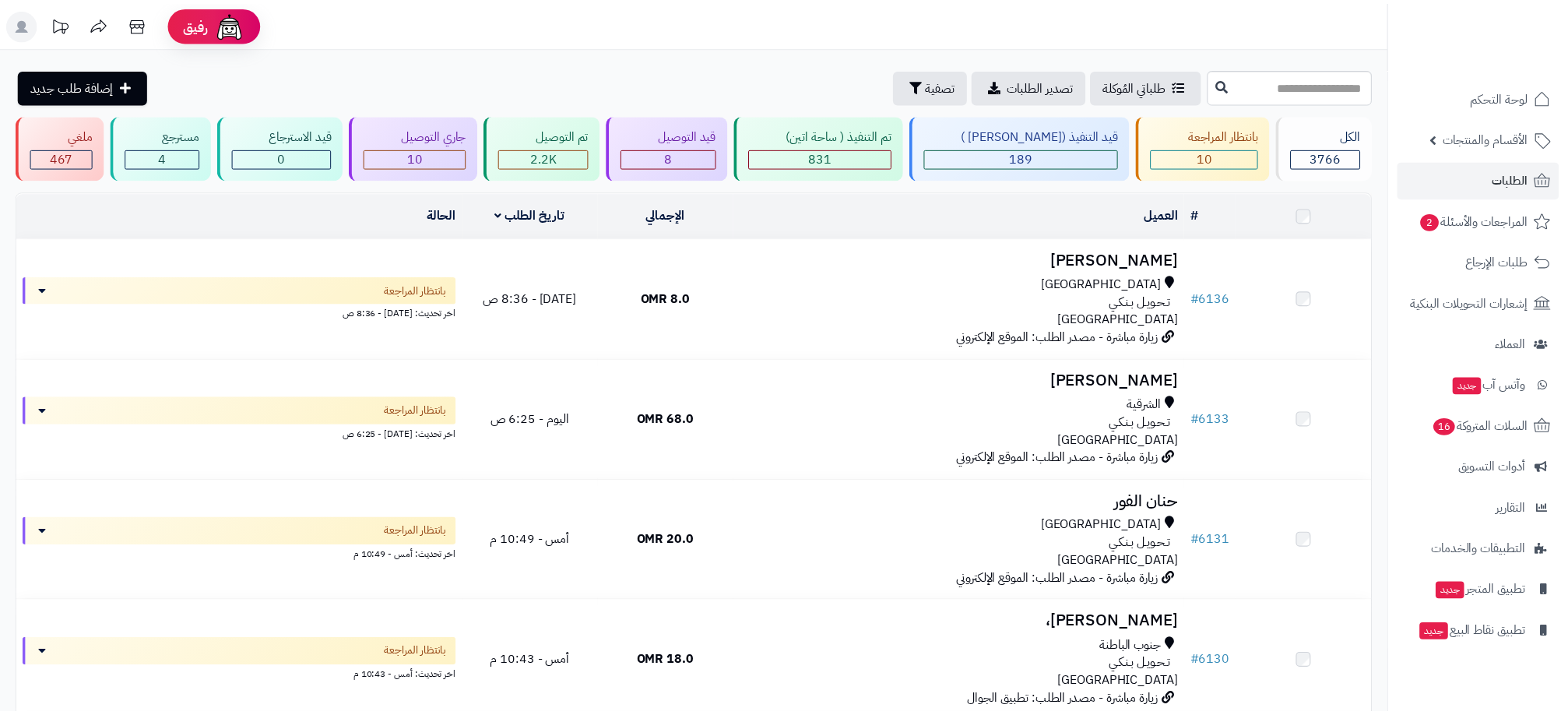
scroll to position [584, 0]
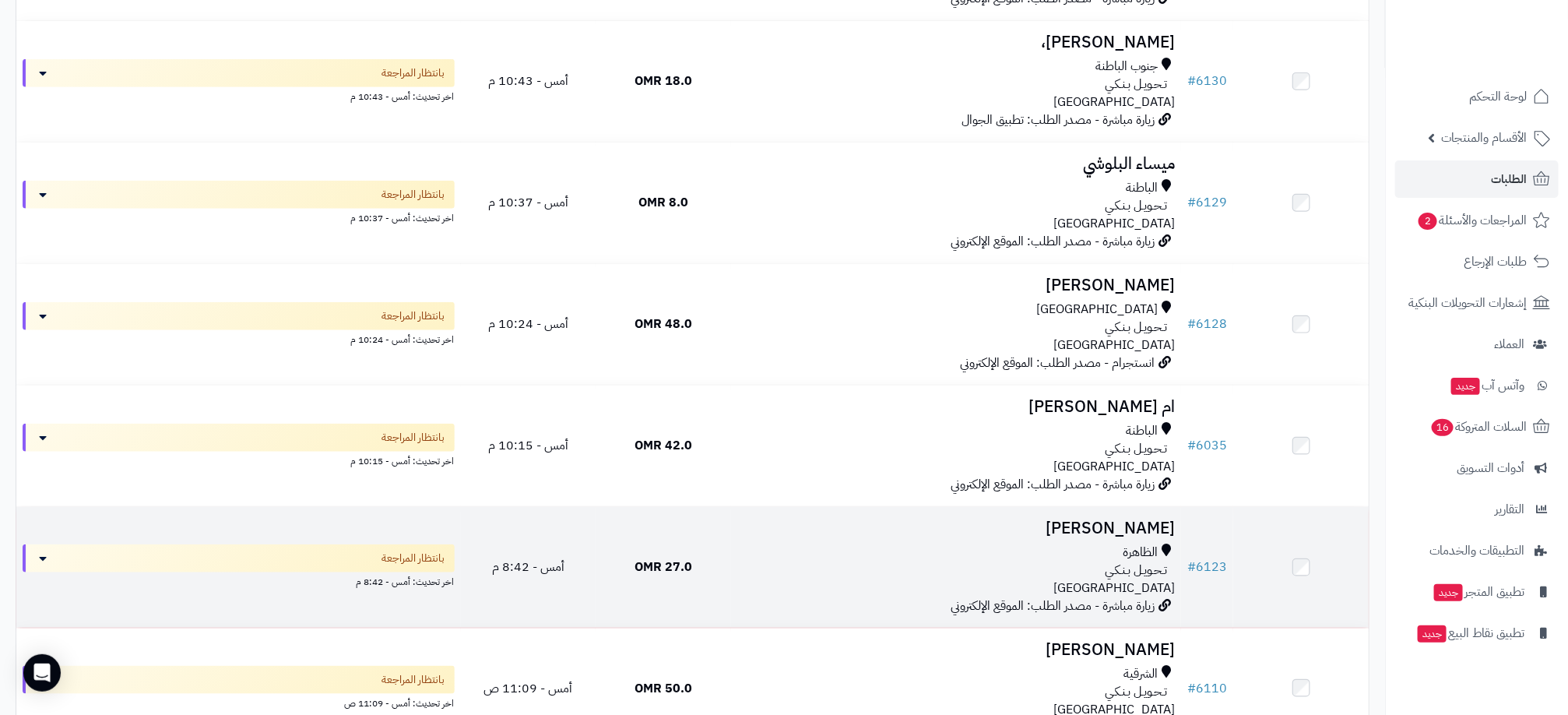
click at [760, 577] on div "تـحـويـل بـنـكـي" at bounding box center [956, 570] width 438 height 18
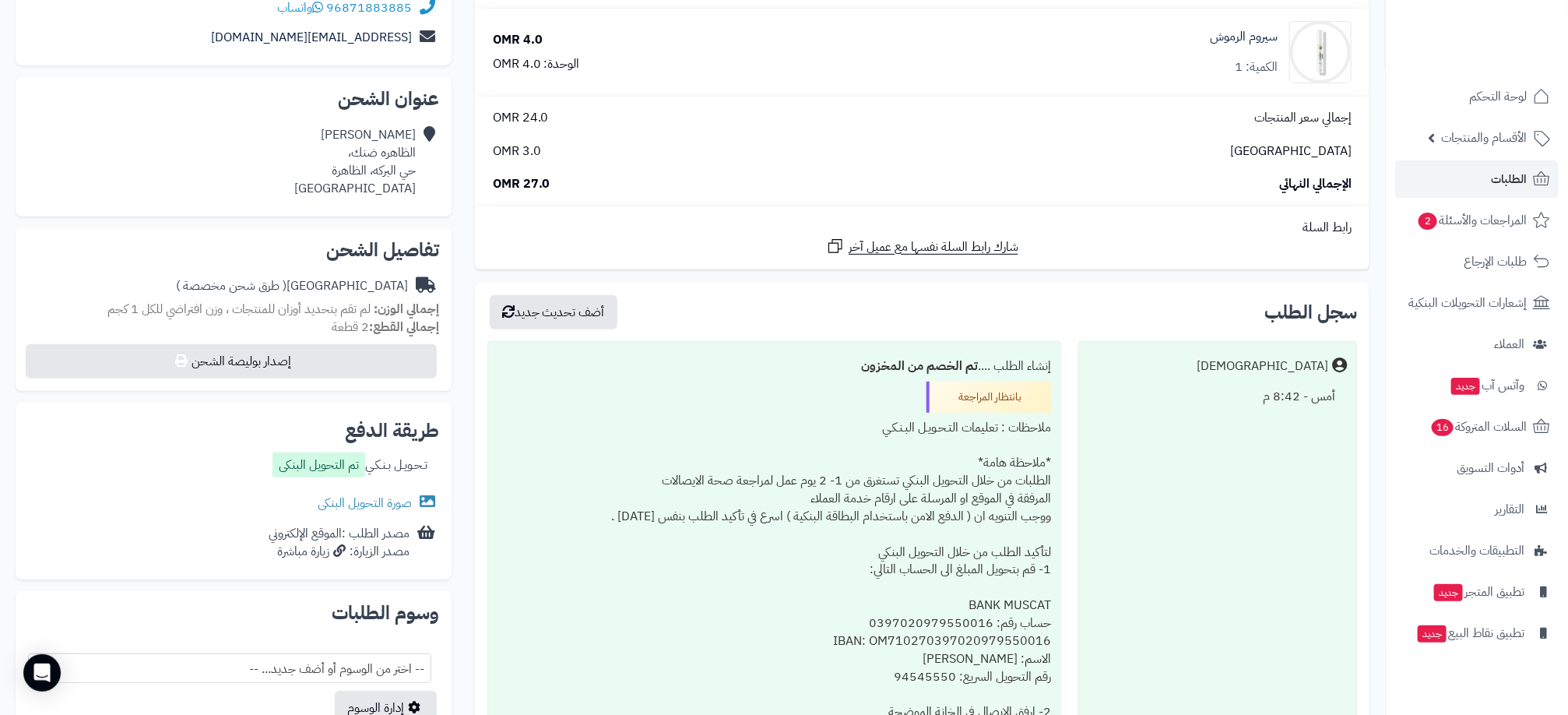
scroll to position [351, 0]
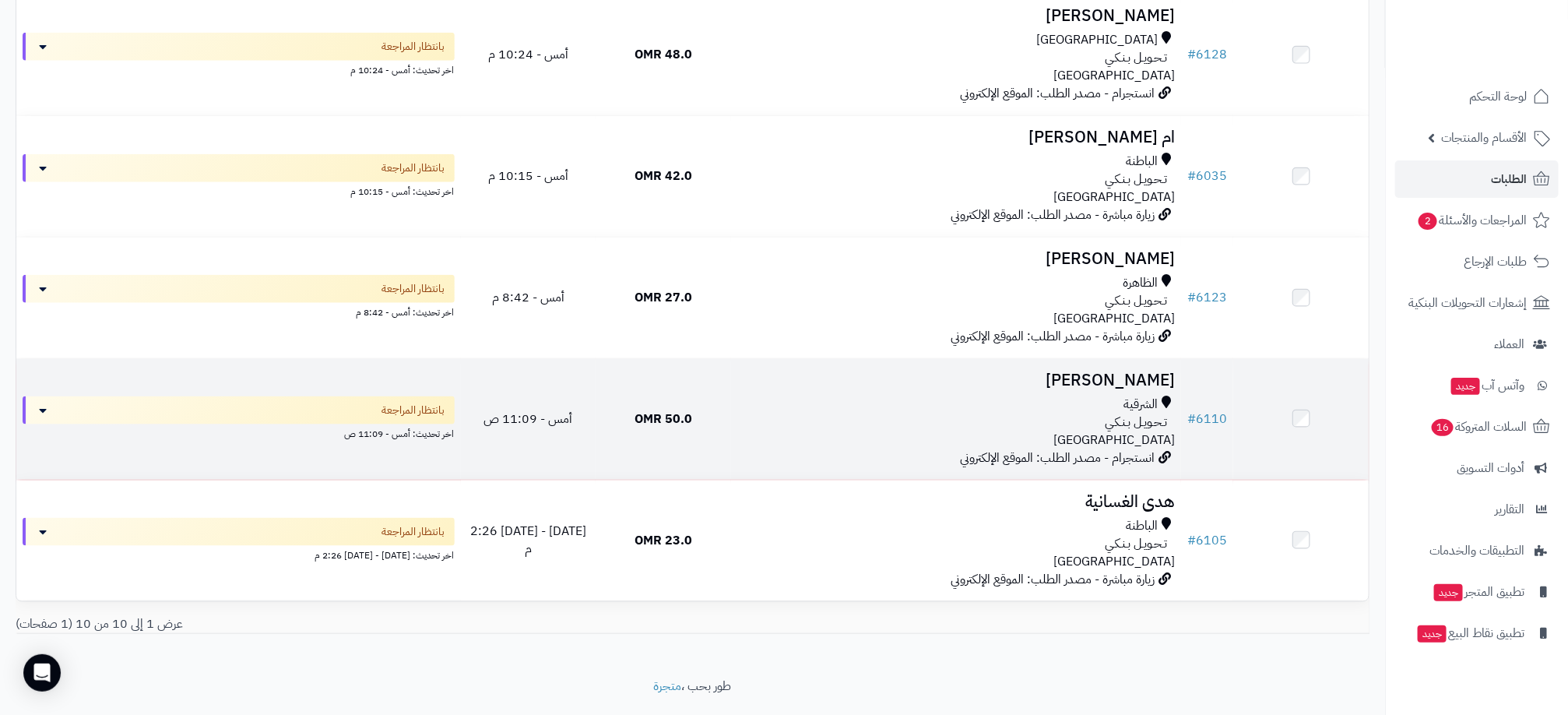
scroll to position [898, 0]
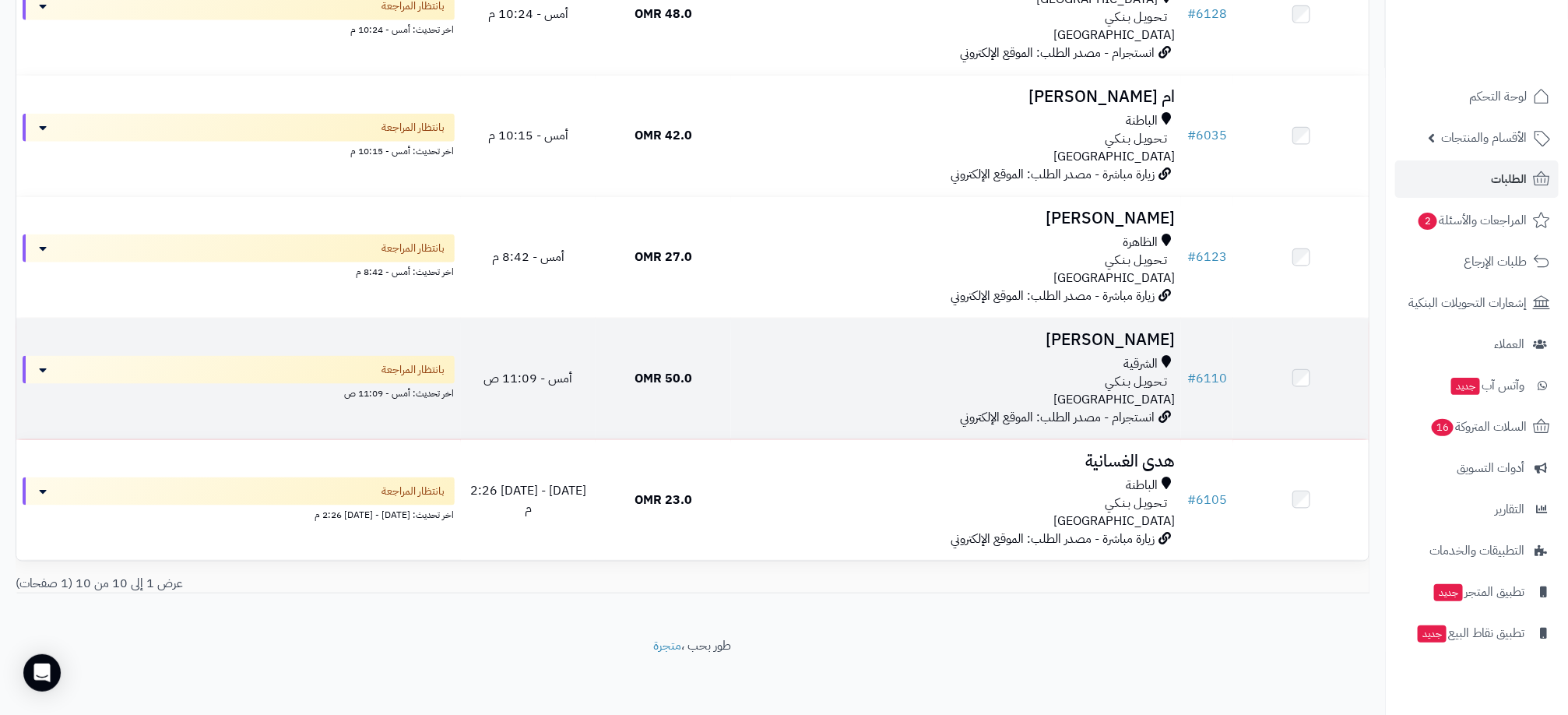
click at [755, 356] on div "الشرقية" at bounding box center [956, 364] width 438 height 18
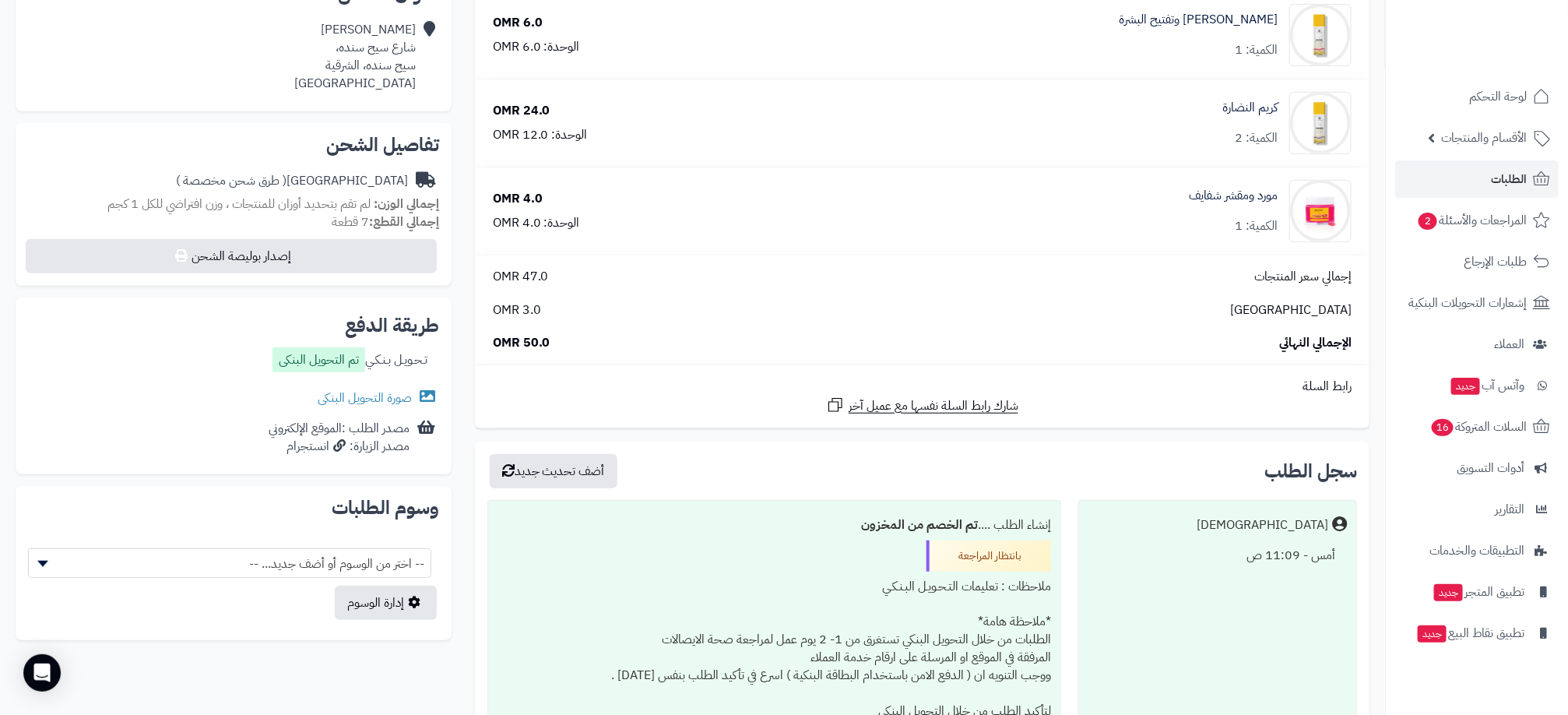
scroll to position [467, 0]
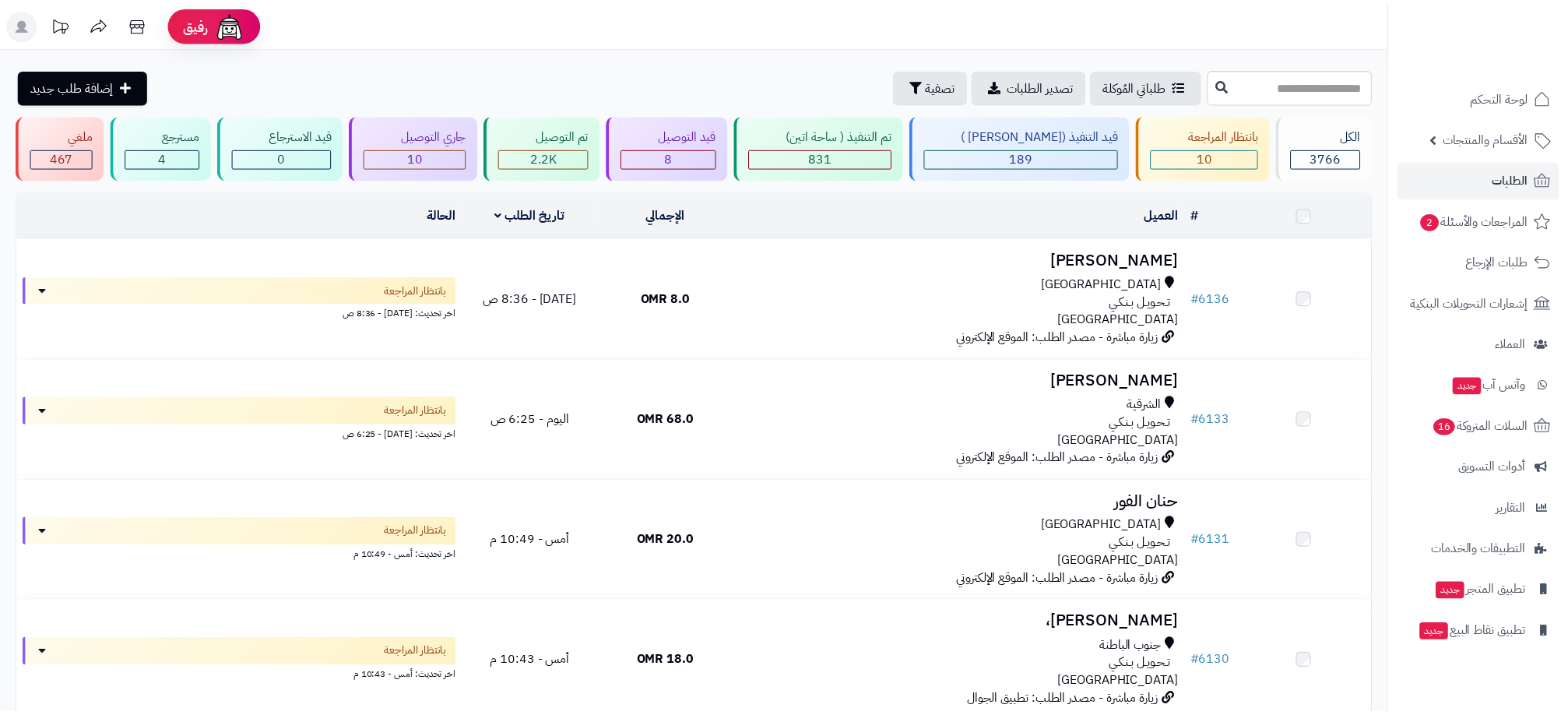
scroll to position [898, 0]
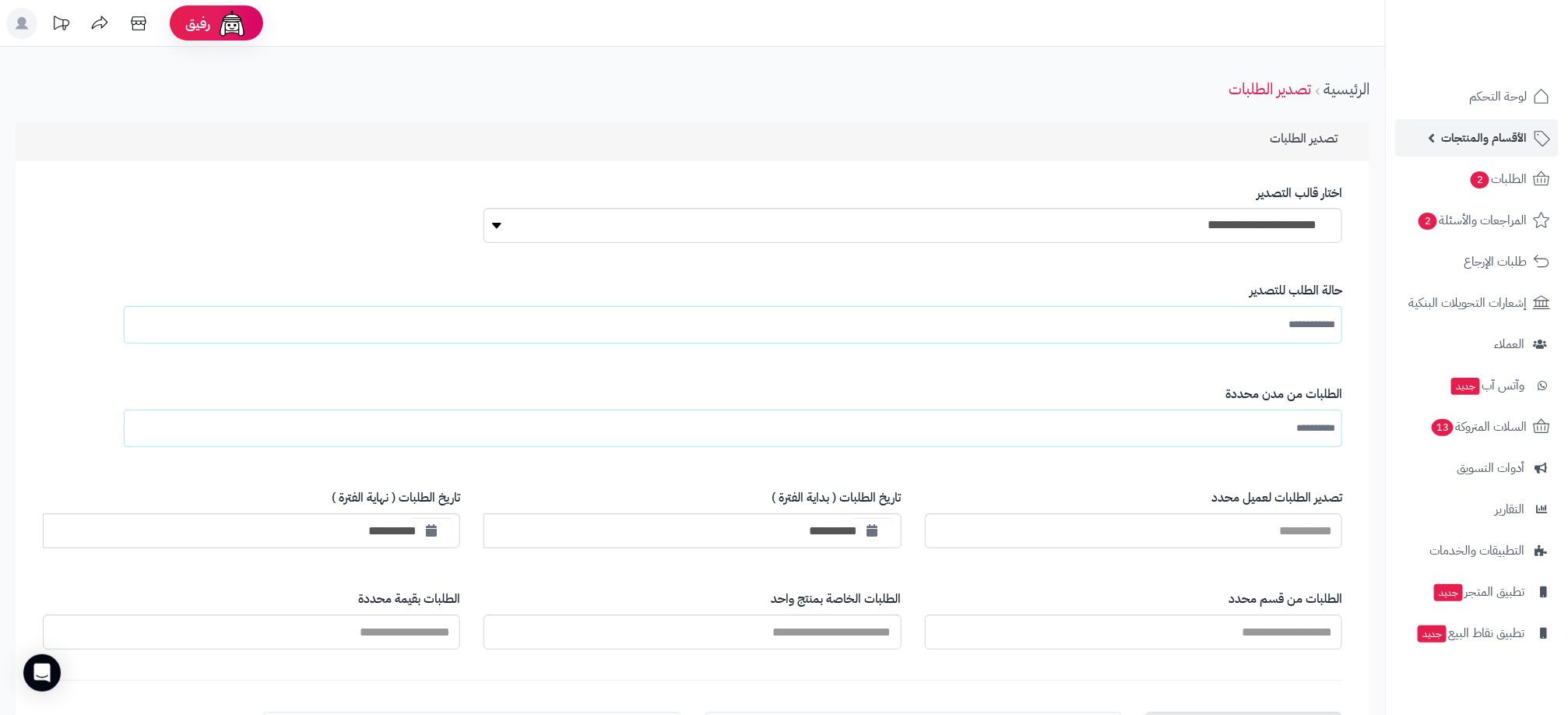
click at [1509, 136] on span "الأقسام والمنتجات" at bounding box center [1484, 137] width 86 height 22
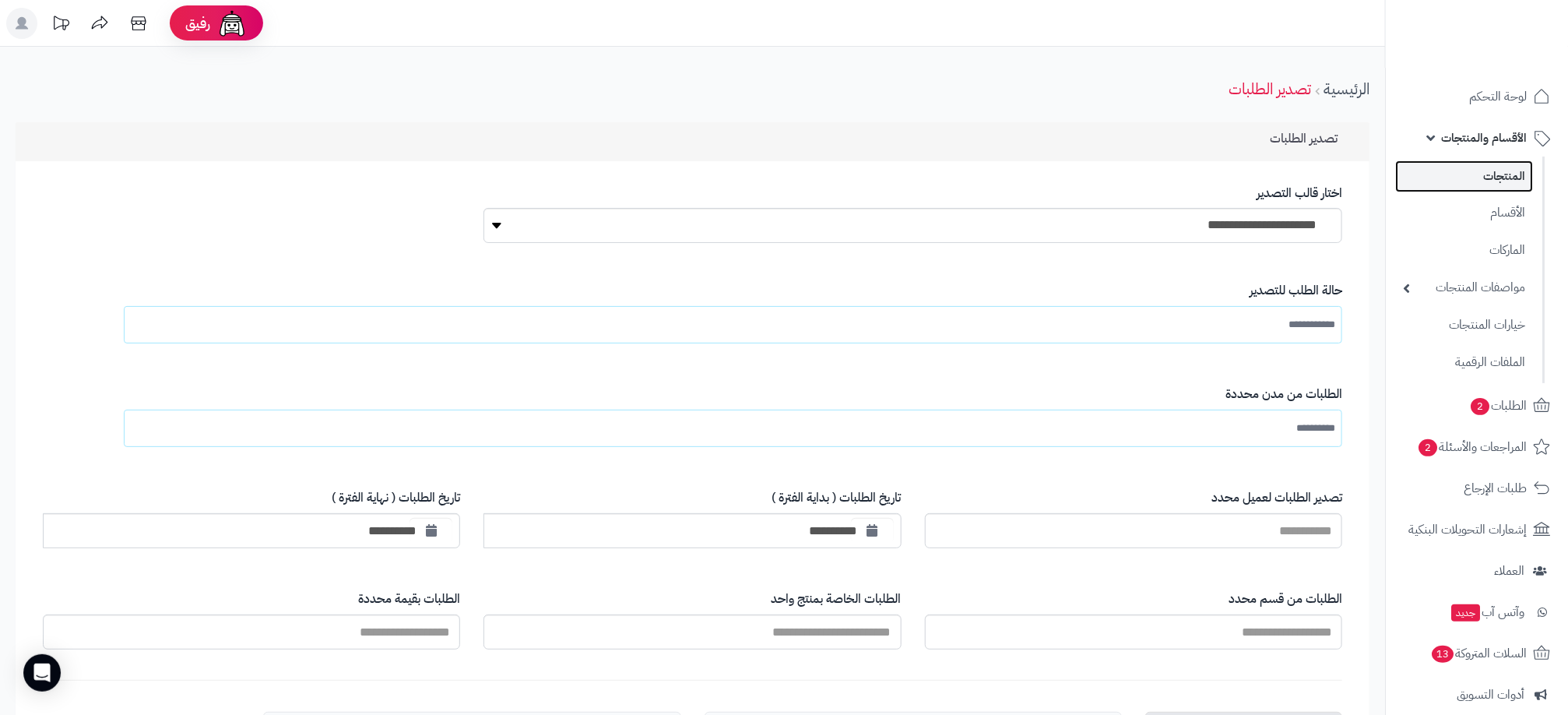
click at [1498, 161] on link "المنتجات" at bounding box center [1464, 176] width 138 height 32
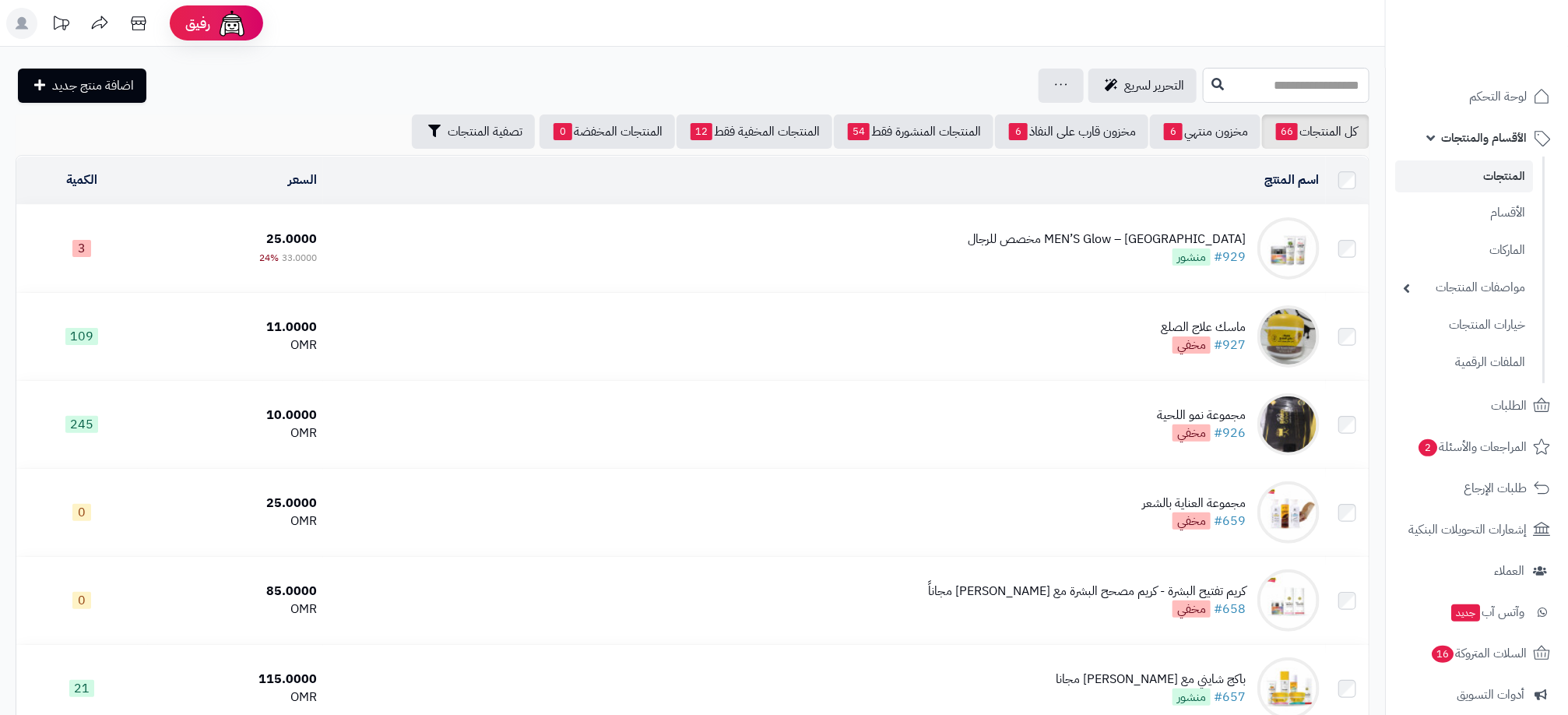
click at [1281, 90] on input "text" at bounding box center [1286, 85] width 167 height 35
type input "***"
click at [1314, 147] on link "صابونية الهيدرو" at bounding box center [1286, 151] width 167 height 29
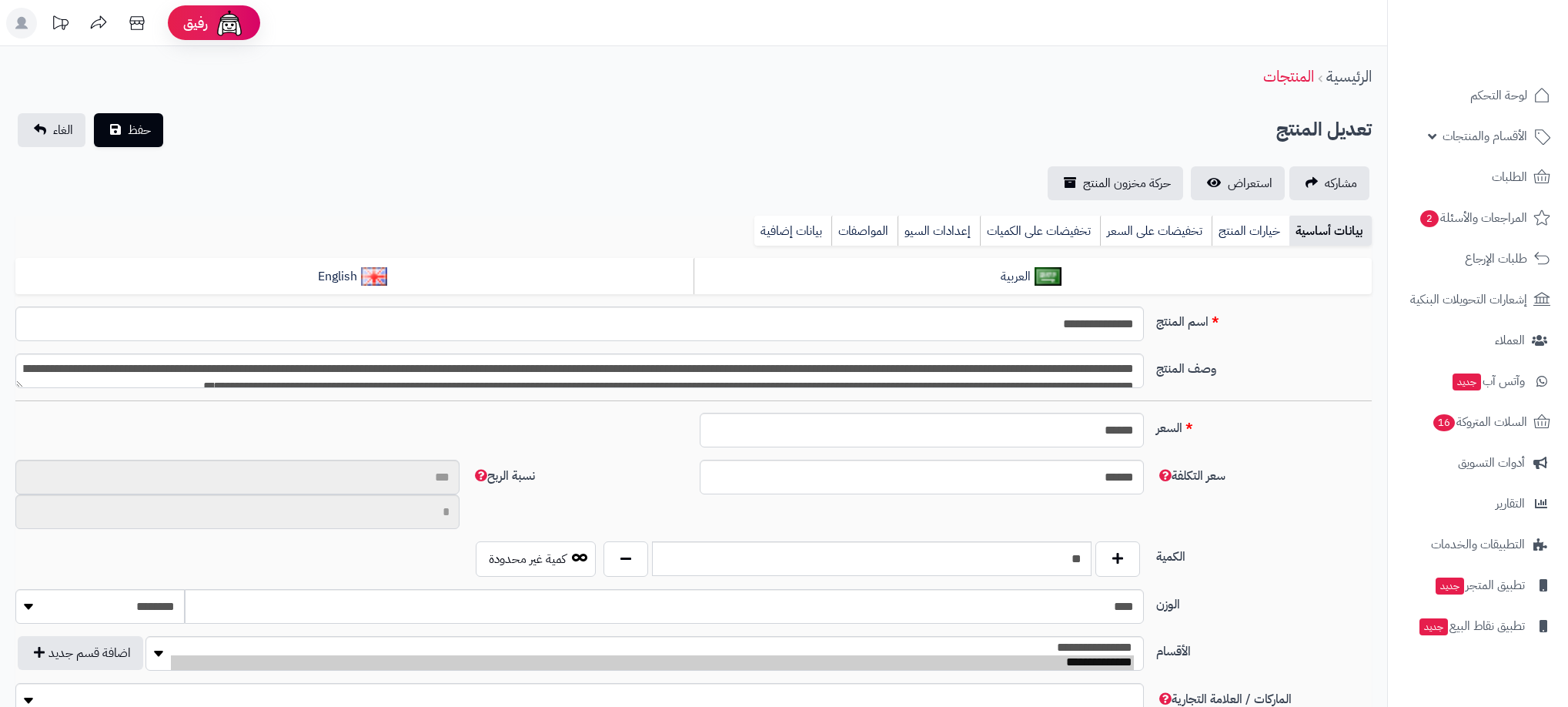
type input "**"
type input "********"
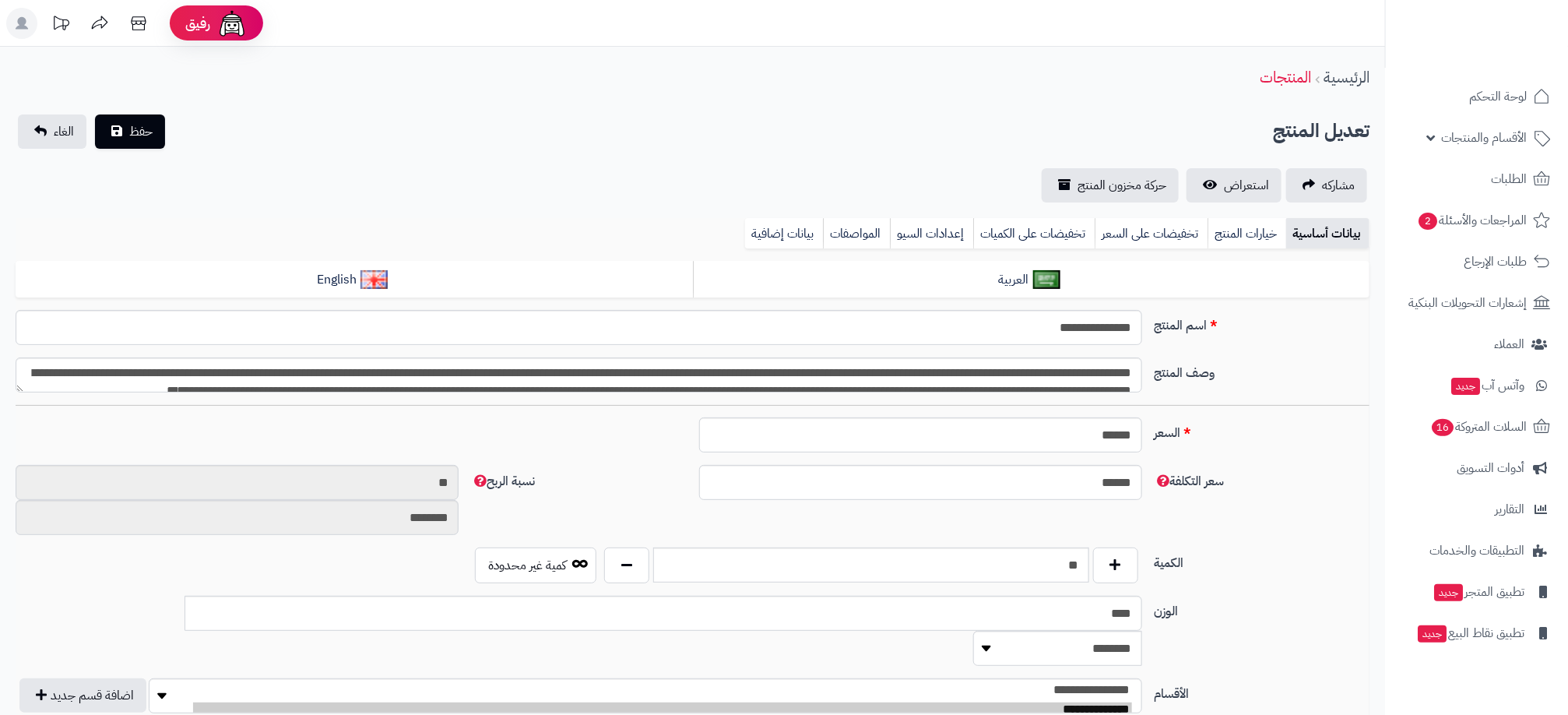
type input "****"
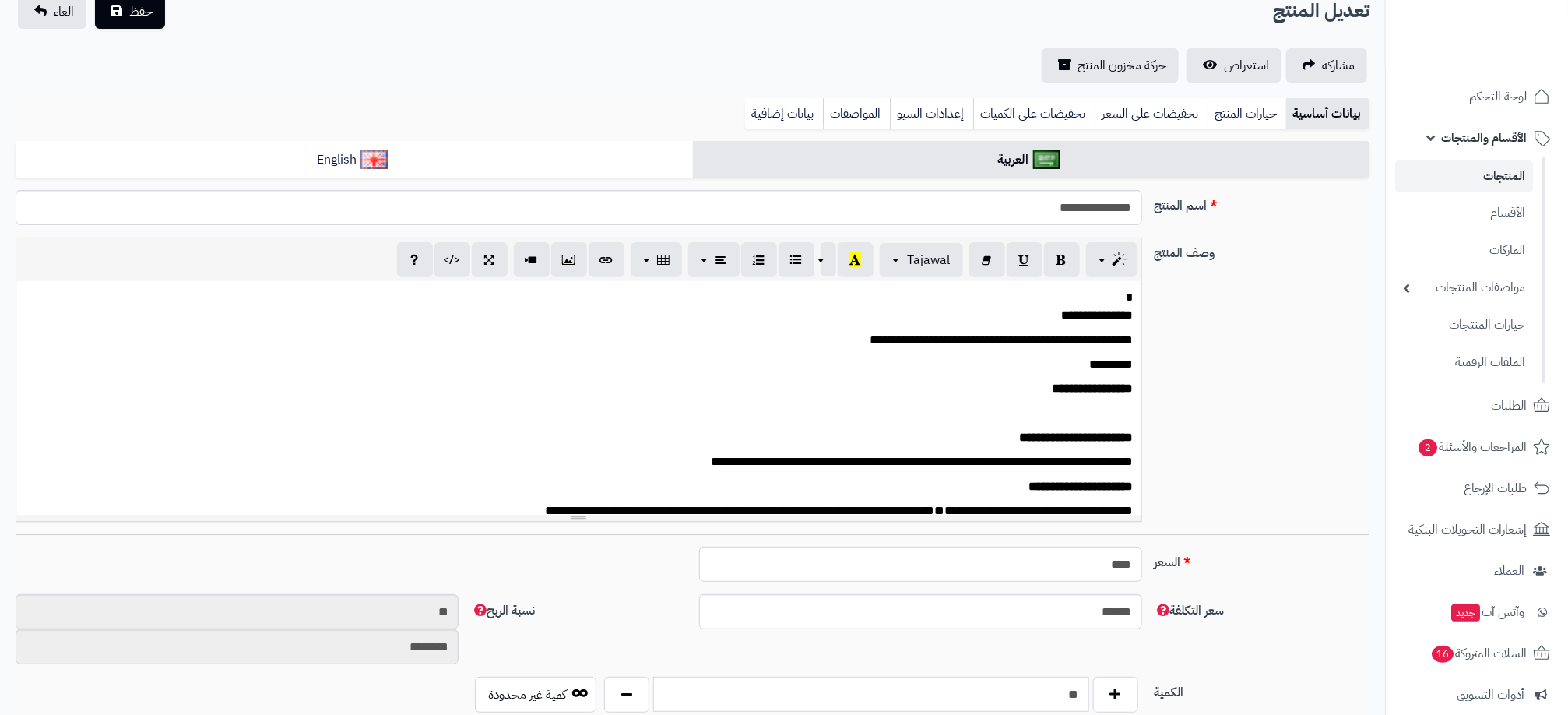
scroll to position [351, 0]
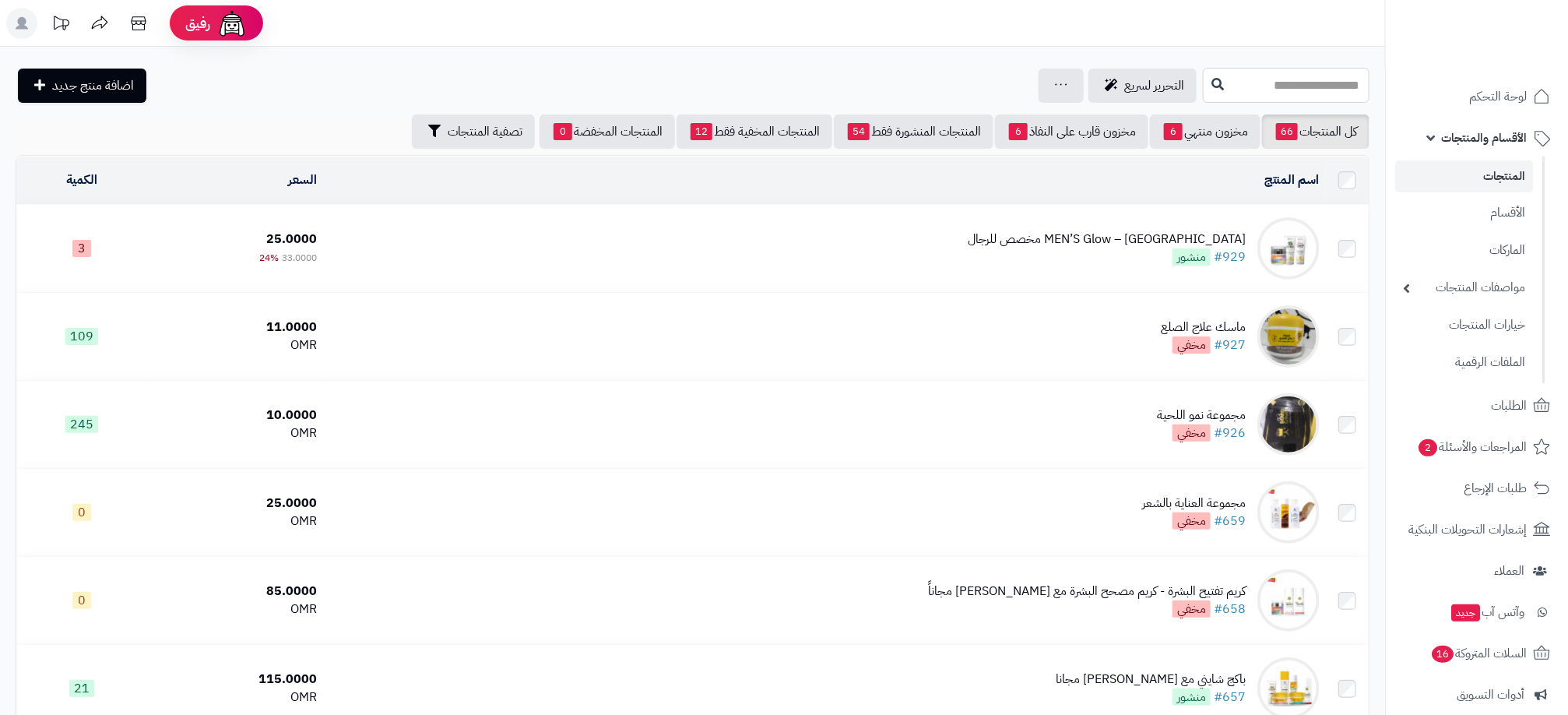
click at [1208, 75] on input "text" at bounding box center [1286, 85] width 167 height 35
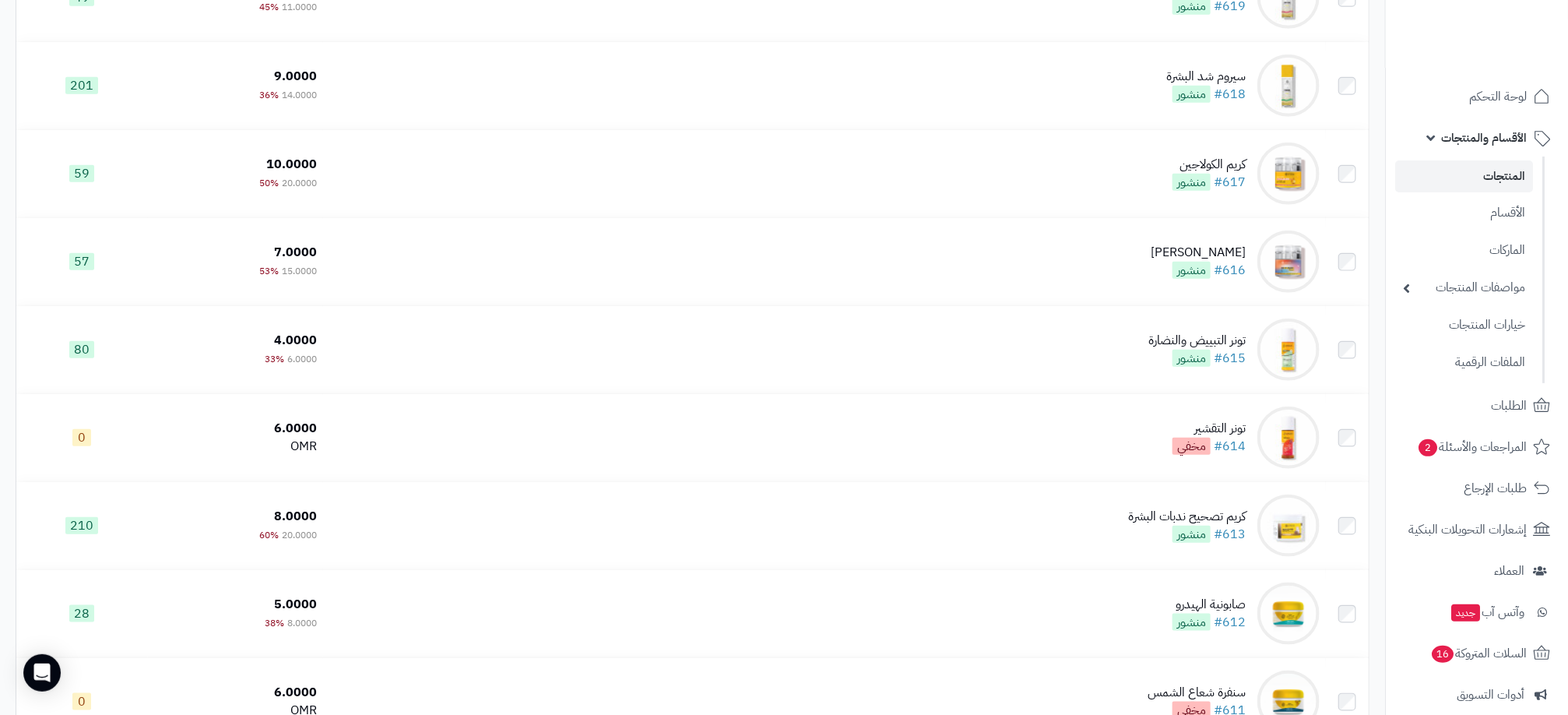
scroll to position [2621, 0]
